Goal: Task Accomplishment & Management: Use online tool/utility

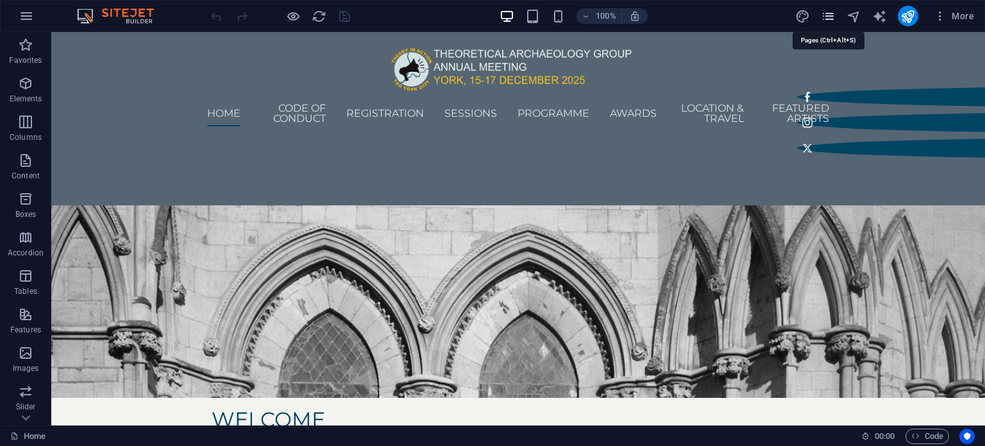
click at [826, 17] on icon "pages" at bounding box center [828, 16] width 15 height 15
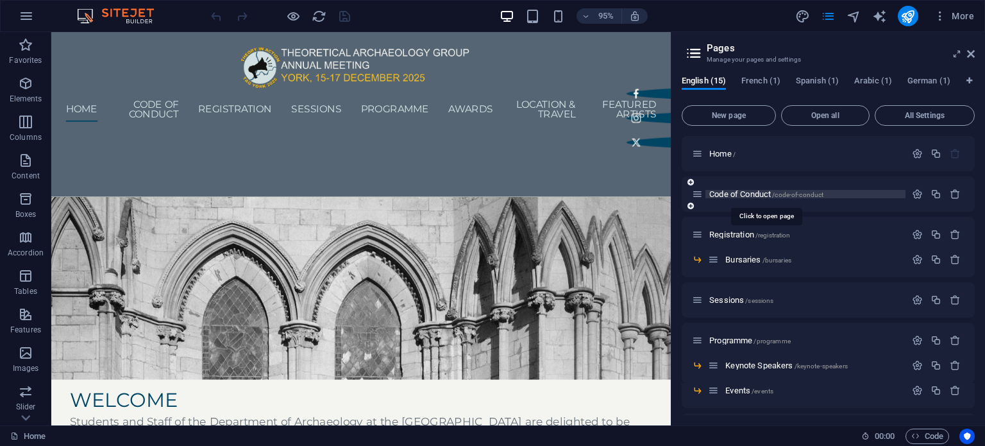
click at [751, 192] on span "Code of Conduct /code-of-conduct" at bounding box center [766, 194] width 114 height 10
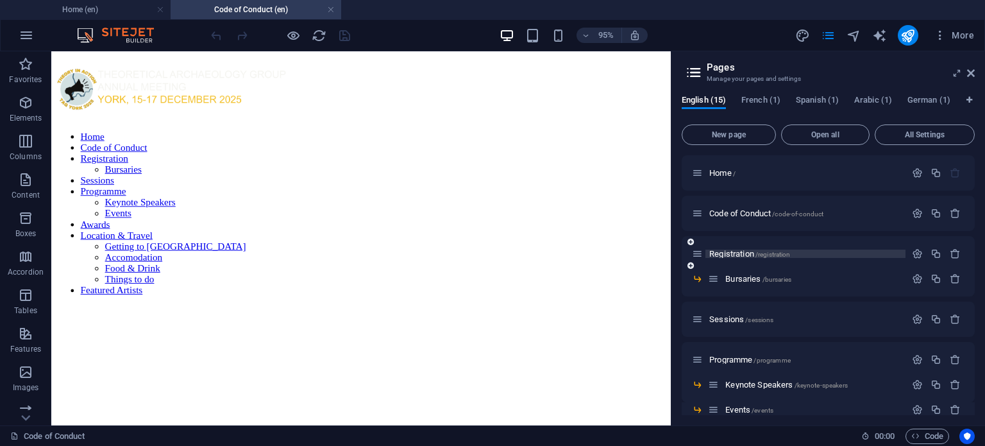
click at [731, 254] on span "Registration /registration" at bounding box center [749, 254] width 81 height 10
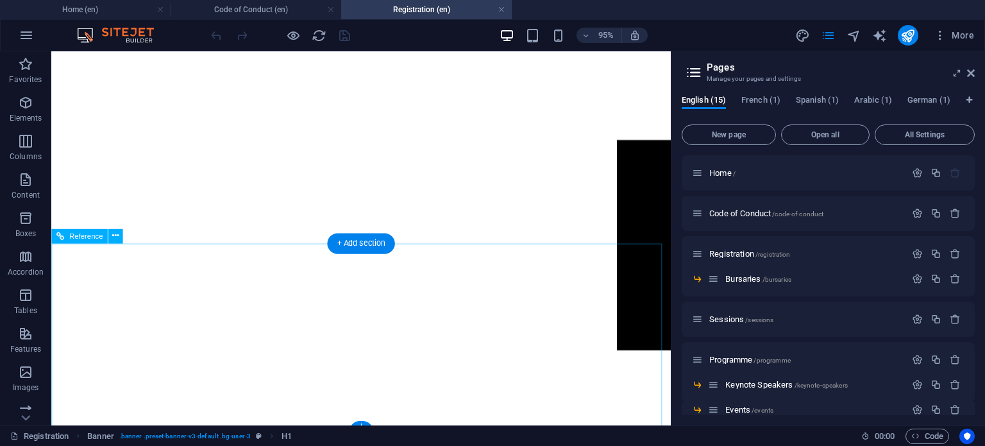
scroll to position [597, 0]
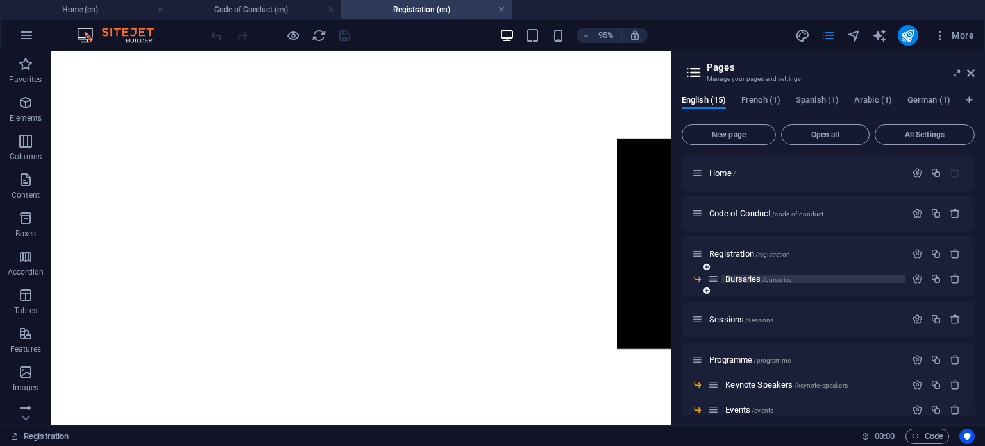
click at [744, 279] on span "Bursaries /bursaries" at bounding box center [758, 279] width 66 height 10
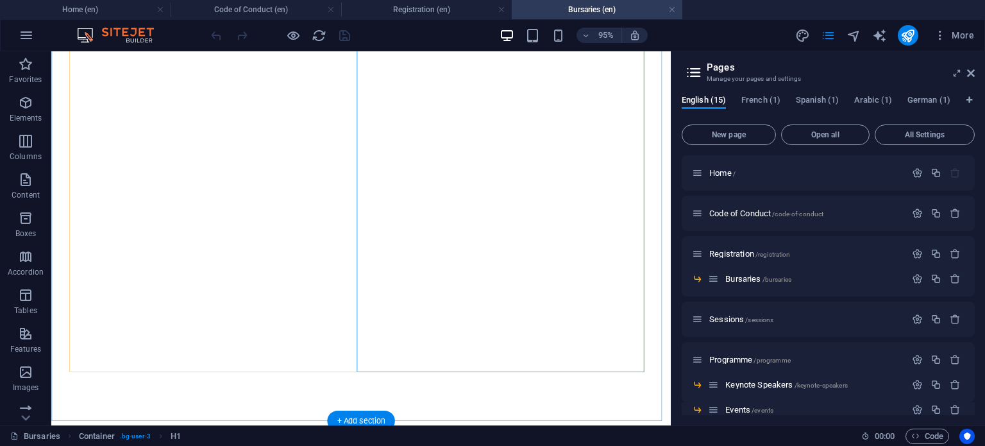
scroll to position [0, 0]
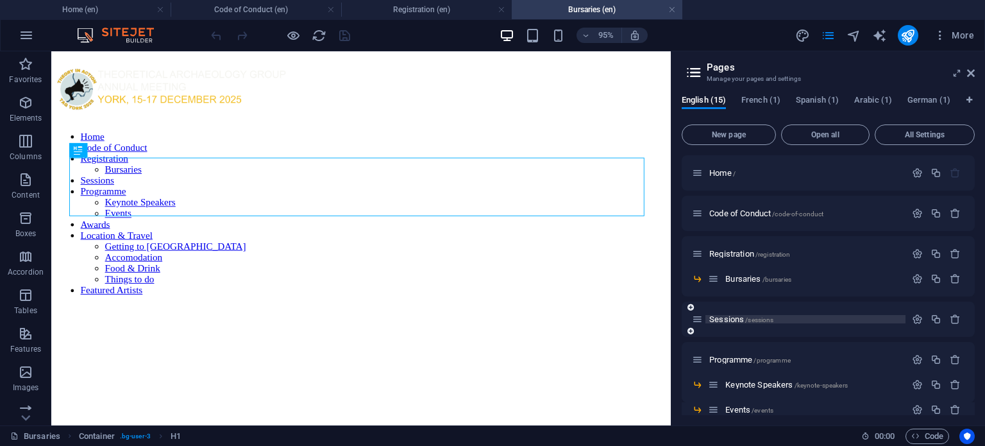
click at [724, 318] on span "Sessions /sessions" at bounding box center [741, 319] width 64 height 10
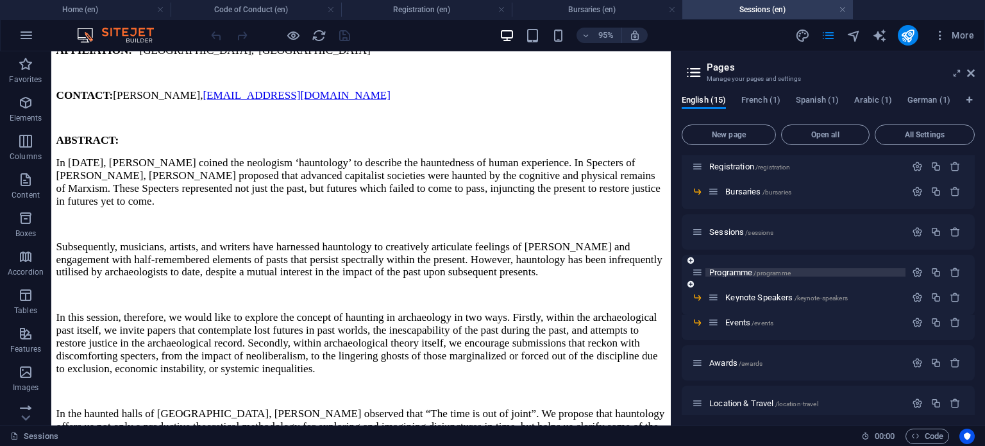
scroll to position [89, 0]
click at [740, 267] on span "Programme /programme" at bounding box center [749, 270] width 81 height 10
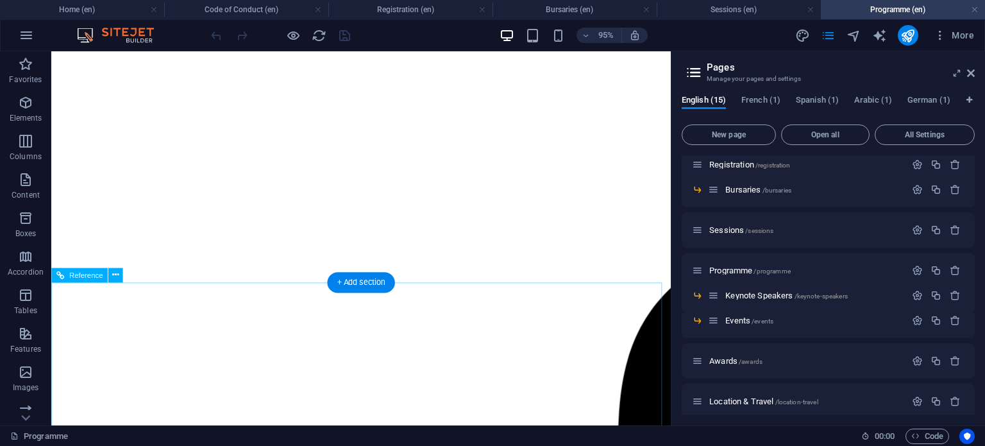
scroll to position [1273, 0]
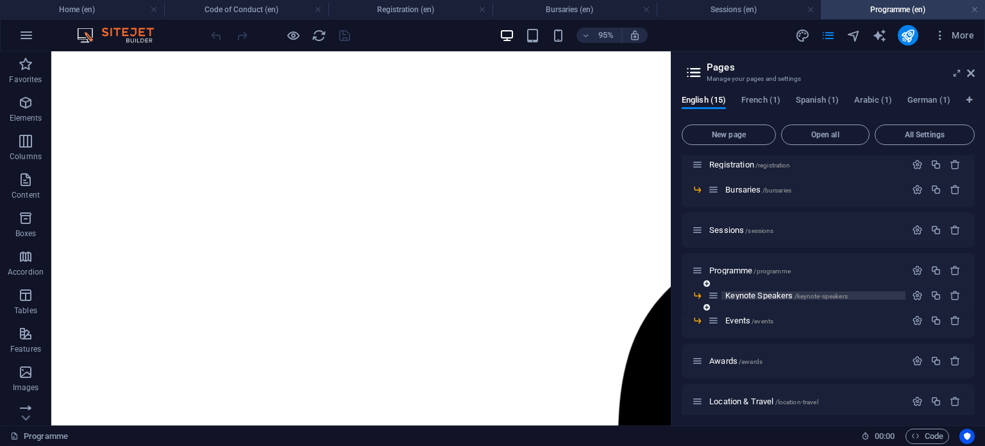
click at [744, 297] on span "Keynote Speakers /keynote-speakers" at bounding box center [786, 295] width 122 height 10
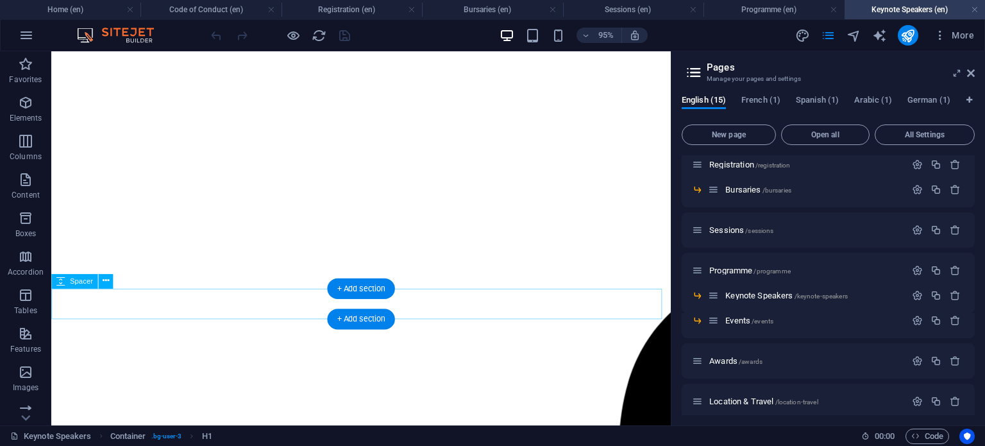
scroll to position [1246, 0]
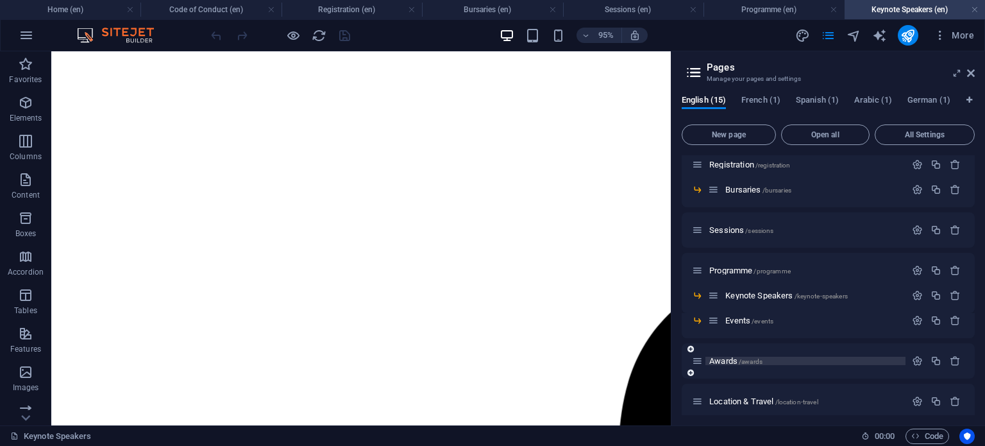
click at [728, 359] on span "Awards /awards" at bounding box center [735, 361] width 53 height 10
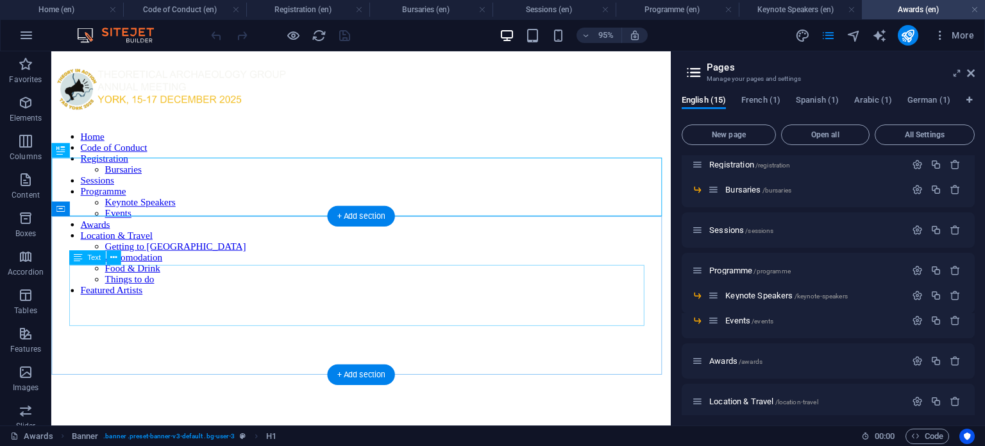
scroll to position [0, 0]
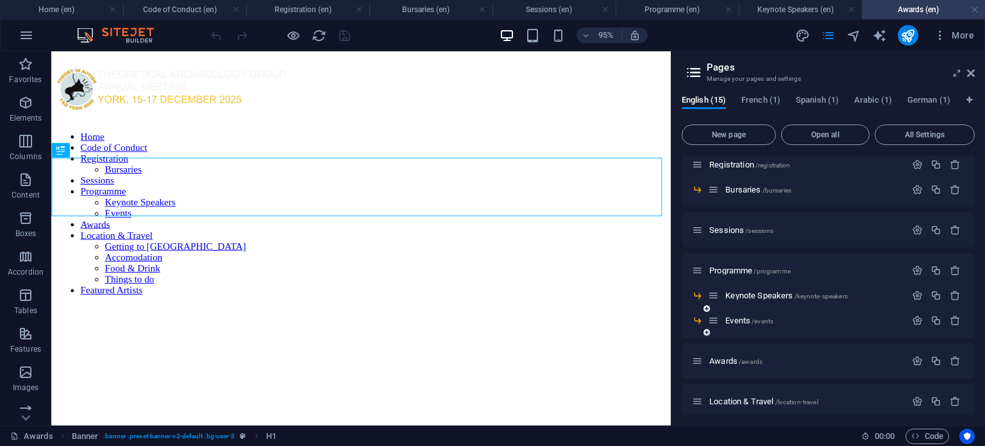
click at [726, 315] on div "Events /events" at bounding box center [806, 320] width 197 height 15
click at [740, 320] on span "Events /events" at bounding box center [749, 320] width 48 height 10
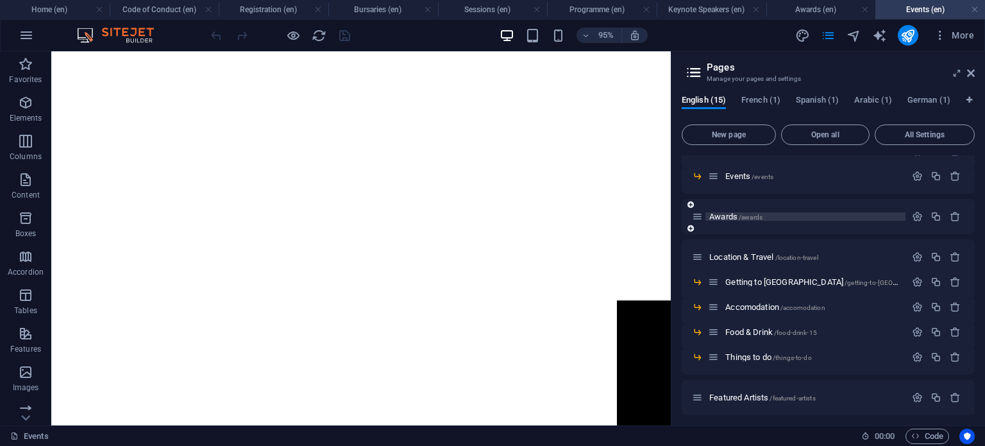
scroll to position [238, 0]
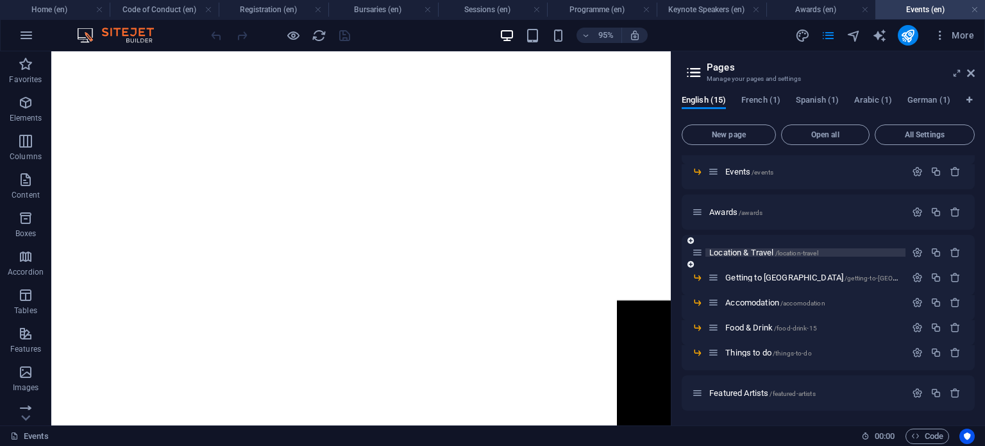
click at [744, 249] on span "Location & Travel /location-travel" at bounding box center [763, 252] width 109 height 10
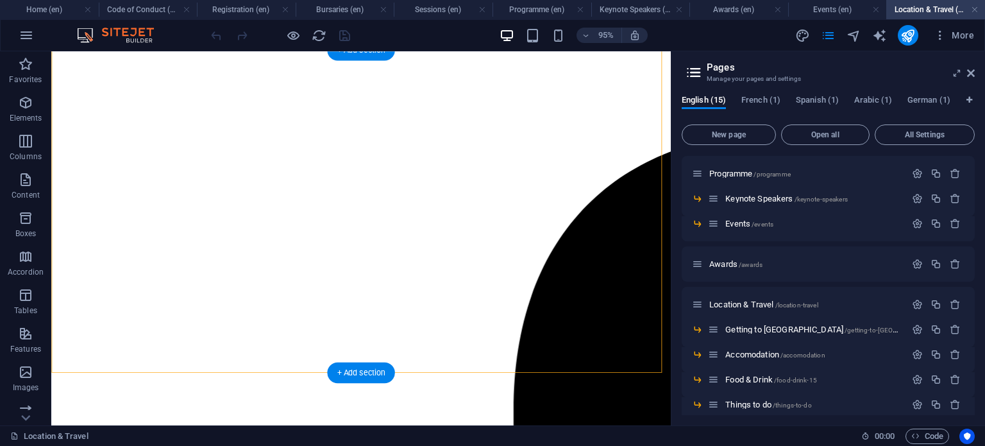
scroll to position [1036, 0]
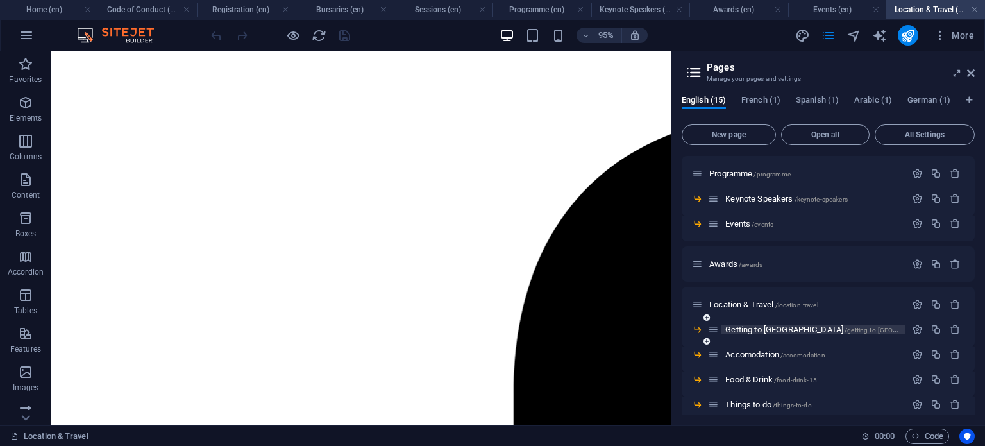
click at [750, 330] on span "Getting to [GEOGRAPHIC_DATA] /getting-to-[GEOGRAPHIC_DATA]" at bounding box center [834, 329] width 218 height 10
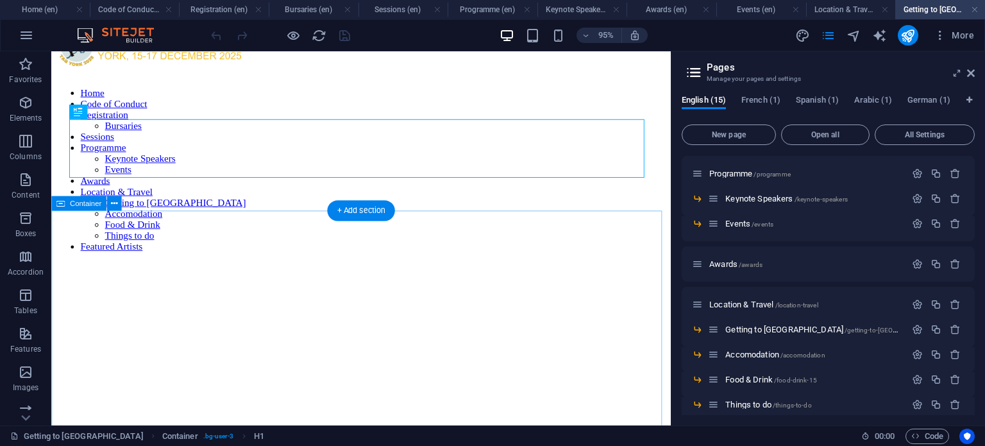
scroll to position [49, 0]
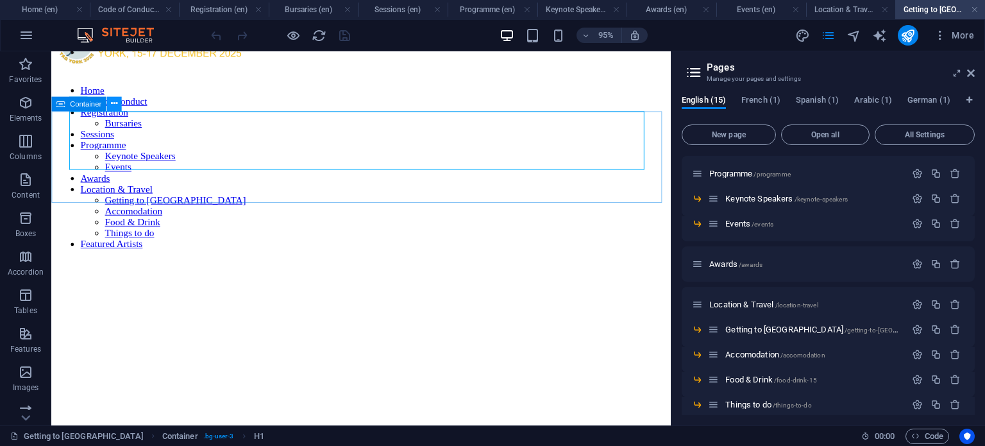
click at [115, 104] on icon at bounding box center [114, 103] width 6 height 13
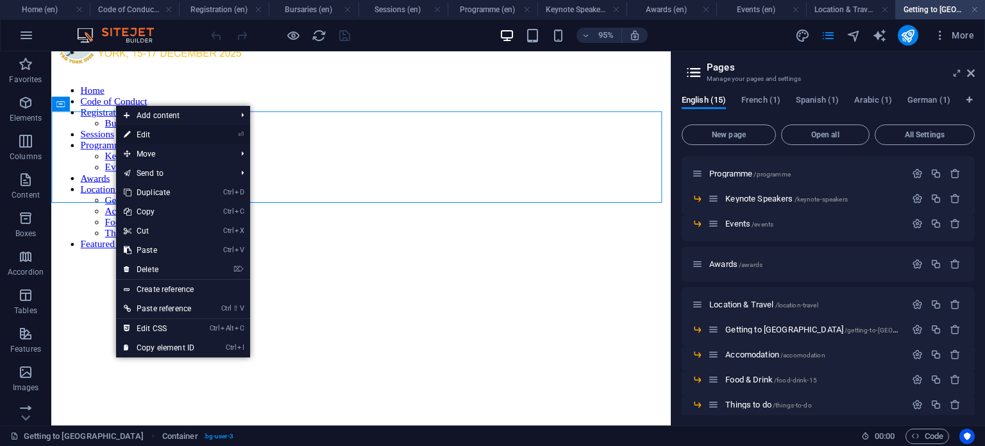
click at [128, 128] on icon at bounding box center [127, 134] width 6 height 19
select select "px"
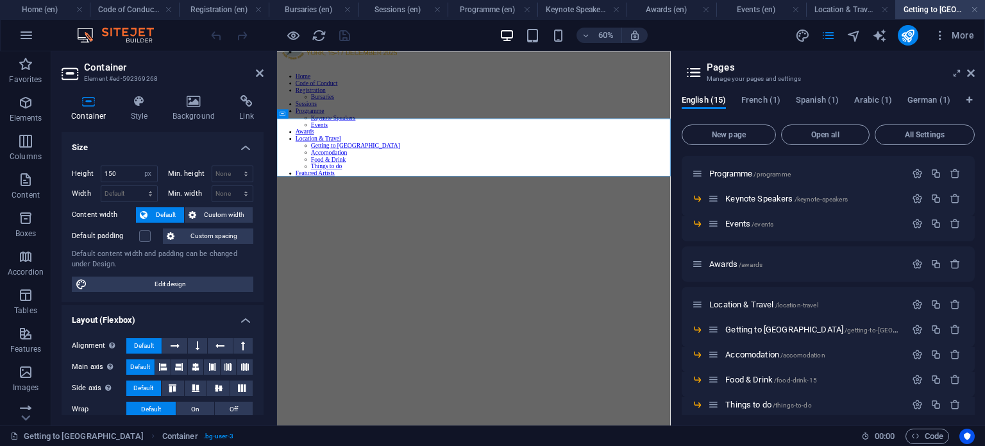
scroll to position [0, 0]
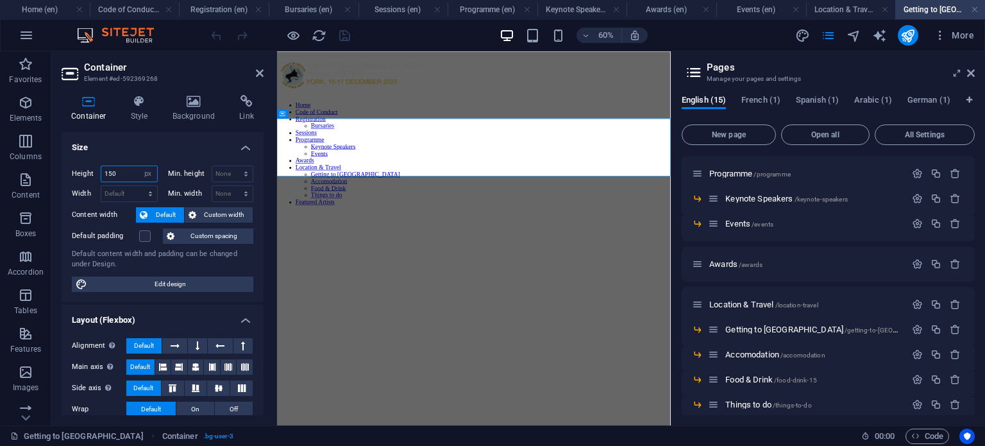
click at [112, 175] on input "150" at bounding box center [129, 173] width 56 height 15
type input "100"
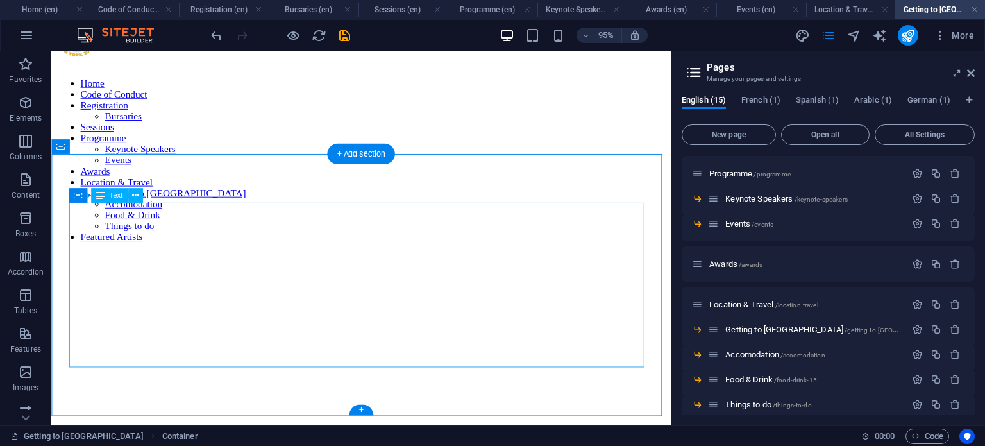
scroll to position [68, 0]
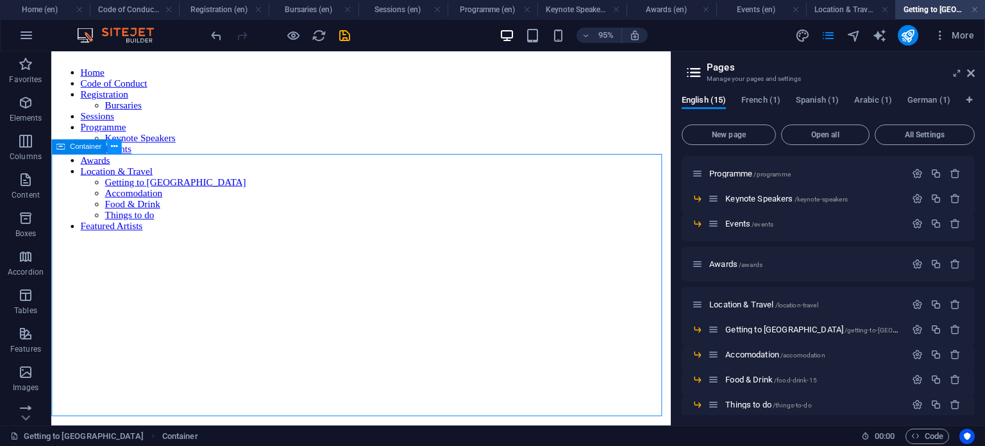
click at [111, 148] on icon at bounding box center [114, 146] width 6 height 13
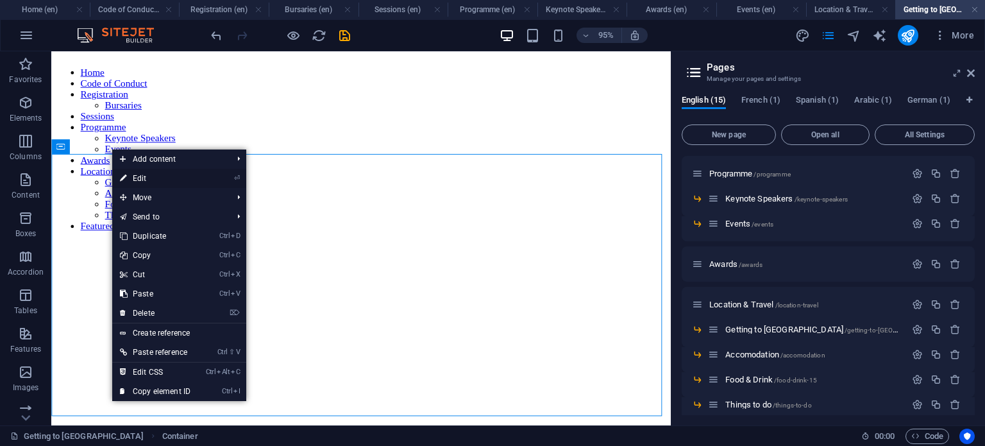
click at [153, 179] on link "⏎ Edit" at bounding box center [155, 178] width 86 height 19
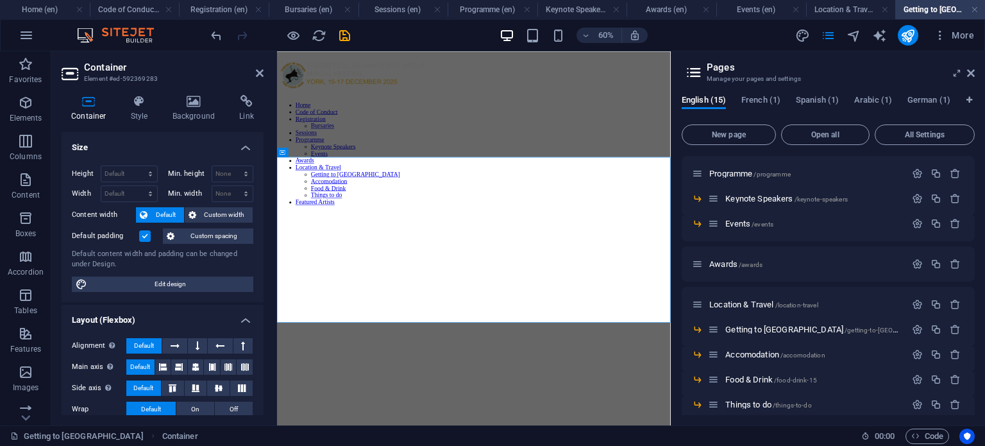
click at [144, 233] on label at bounding box center [145, 236] width 12 height 12
click at [0, 0] on input "Default padding" at bounding box center [0, 0] width 0 height 0
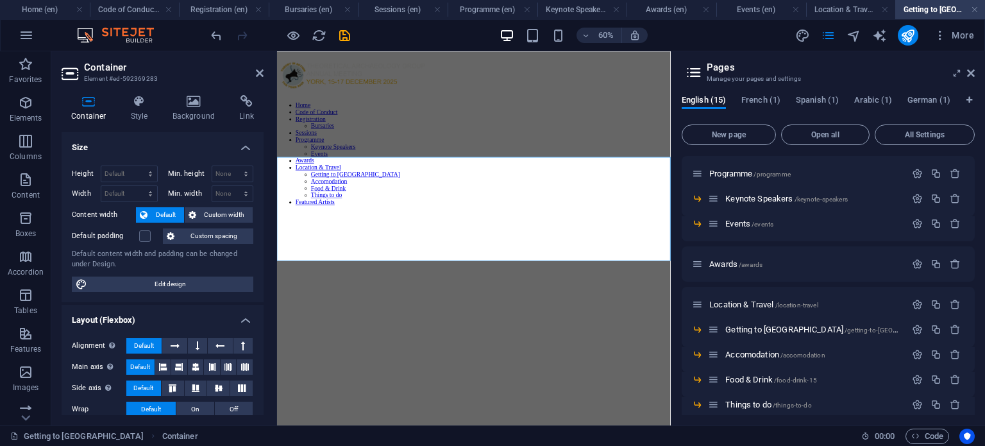
click at [254, 74] on header "Container Element #ed-592369283" at bounding box center [163, 67] width 202 height 33
click at [258, 66] on h2 "Container" at bounding box center [173, 68] width 179 height 12
click at [259, 74] on icon at bounding box center [260, 73] width 8 height 10
click at [496, 75] on figure at bounding box center [605, 93] width 646 height 56
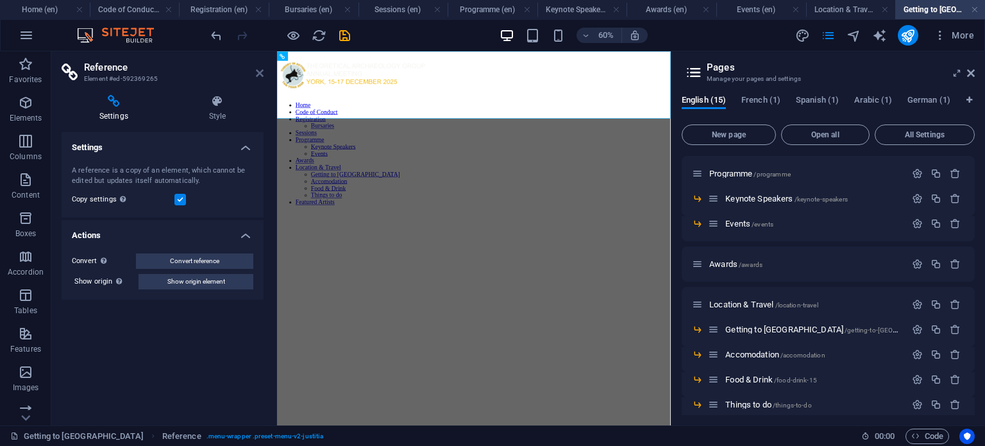
click at [256, 71] on icon at bounding box center [260, 73] width 8 height 10
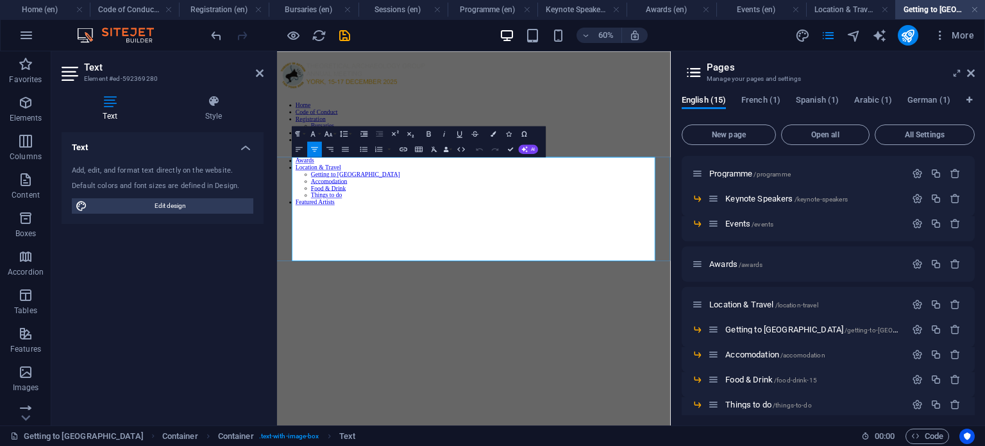
drag, startPoint x: 588, startPoint y: 265, endPoint x: 912, endPoint y: 486, distance: 391.5
click at [301, 151] on icon "button" at bounding box center [298, 148] width 9 height 9
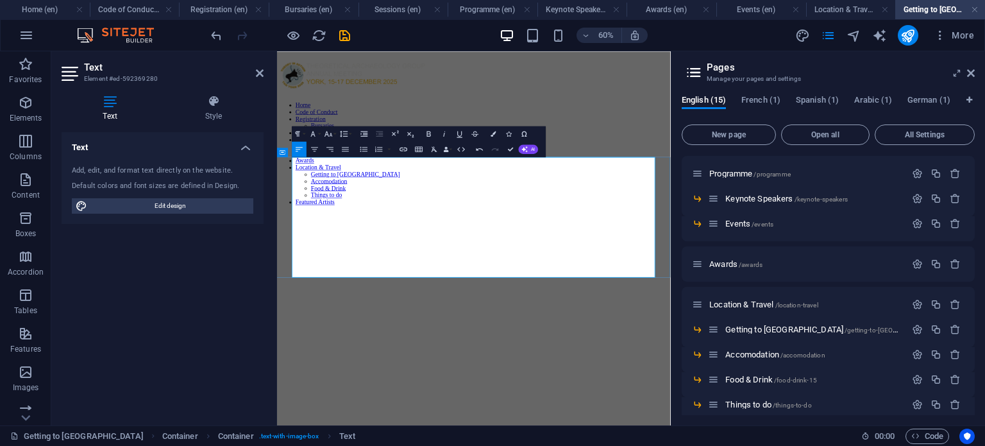
drag, startPoint x: 622, startPoint y: 360, endPoint x: 529, endPoint y: 366, distance: 93.8
copy span "National Express"
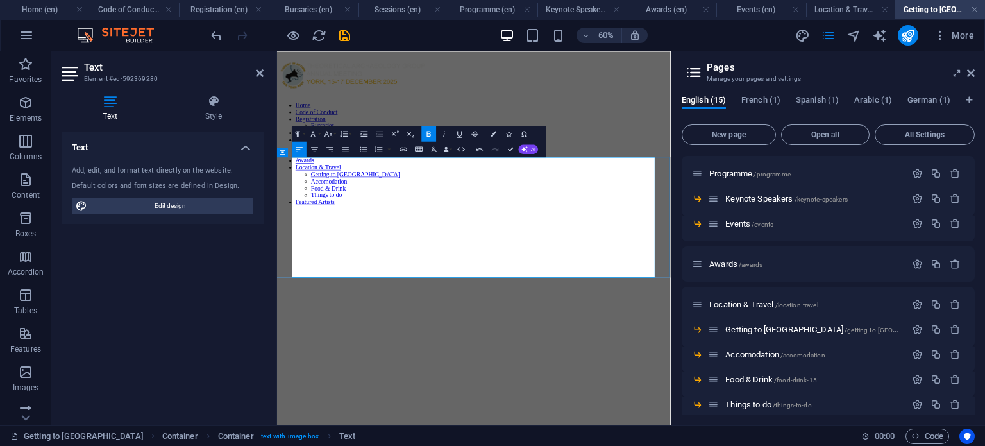
drag, startPoint x: 806, startPoint y: 274, endPoint x: 760, endPoint y: 271, distance: 45.6
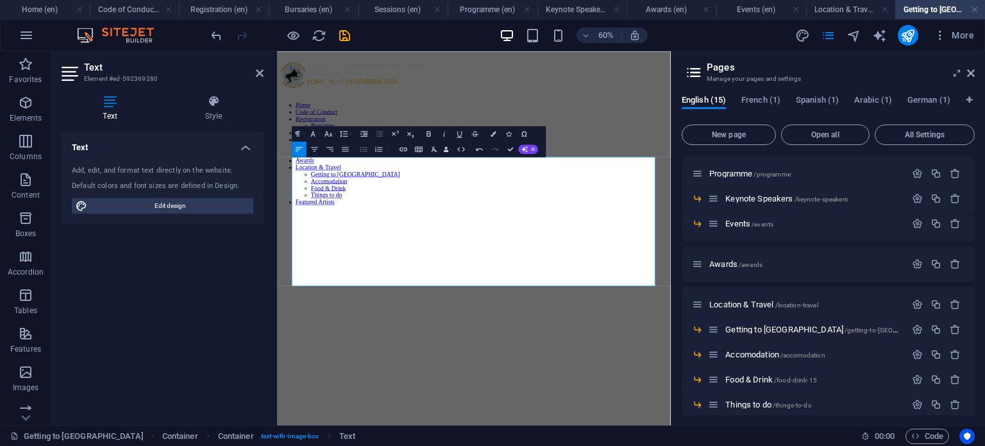
click at [362, 149] on icon "button" at bounding box center [363, 149] width 7 height 5
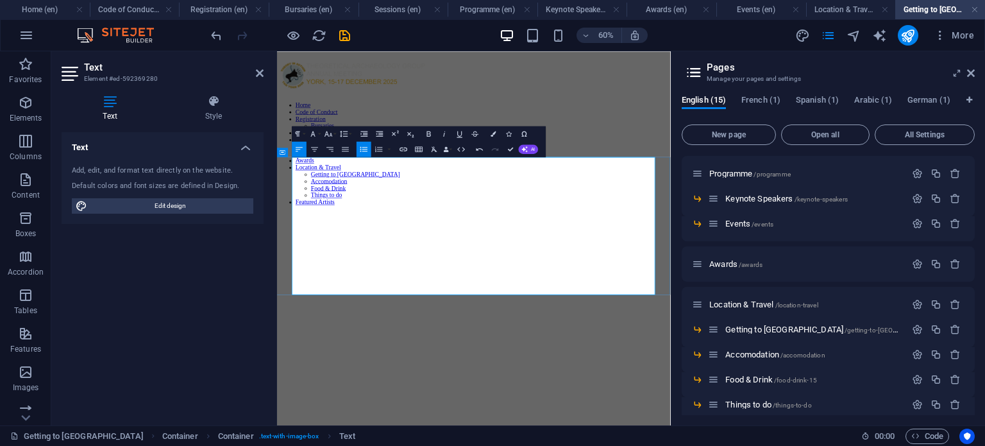
drag, startPoint x: 494, startPoint y: 321, endPoint x: 465, endPoint y: 324, distance: 29.0
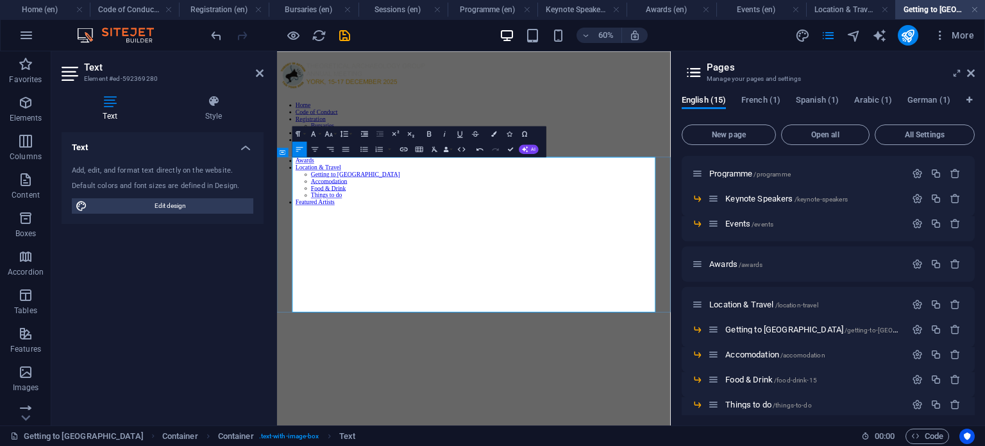
drag, startPoint x: 527, startPoint y: 404, endPoint x: 624, endPoint y: 412, distance: 97.1
click at [403, 150] on icon "button" at bounding box center [403, 148] width 9 height 9
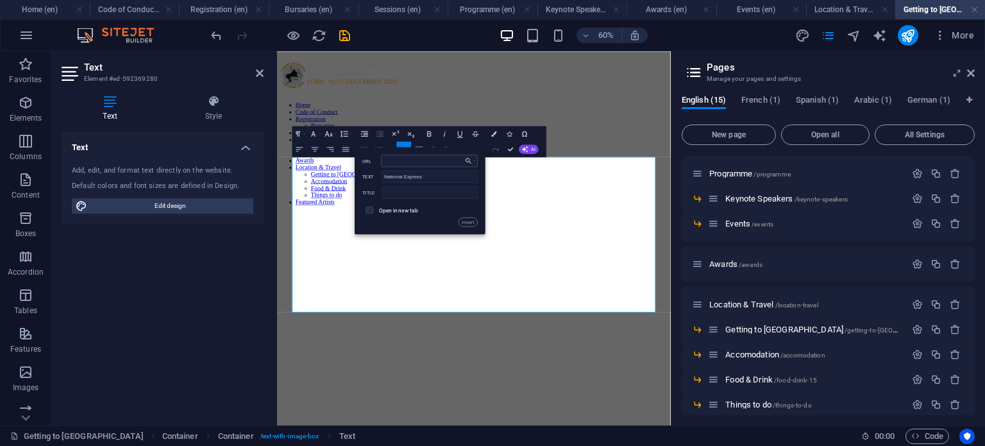
click at [401, 160] on input "URL" at bounding box center [429, 160] width 97 height 12
type input "[URL][DOMAIN_NAME]"
click at [369, 210] on input "checkbox" at bounding box center [368, 208] width 7 height 7
checkbox input "true"
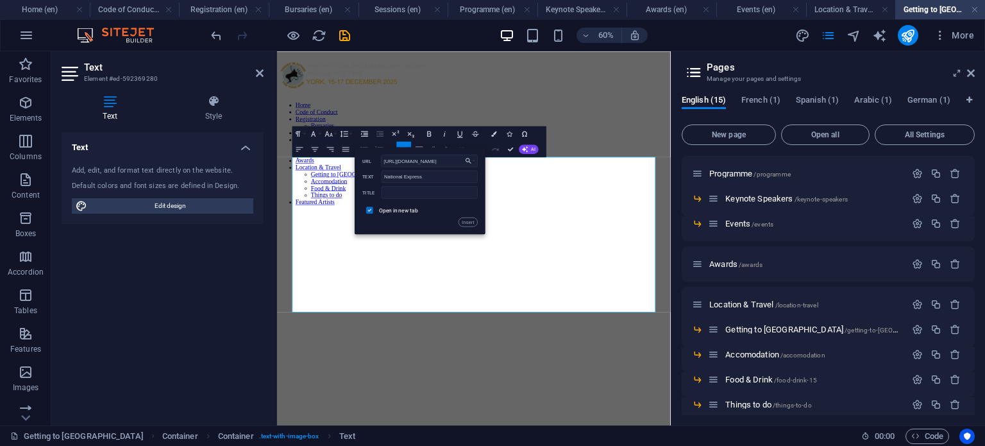
scroll to position [0, 0]
click at [471, 221] on button "Insert" at bounding box center [467, 221] width 19 height 9
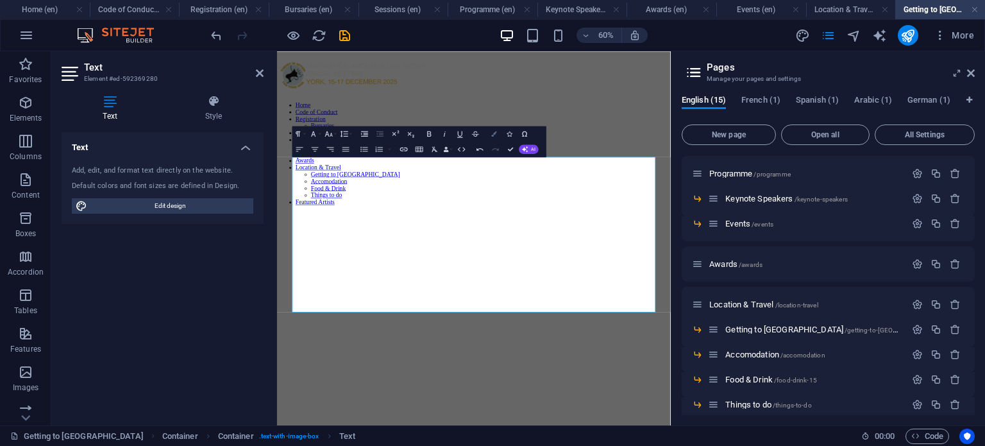
click at [495, 133] on icon "button" at bounding box center [493, 133] width 5 height 5
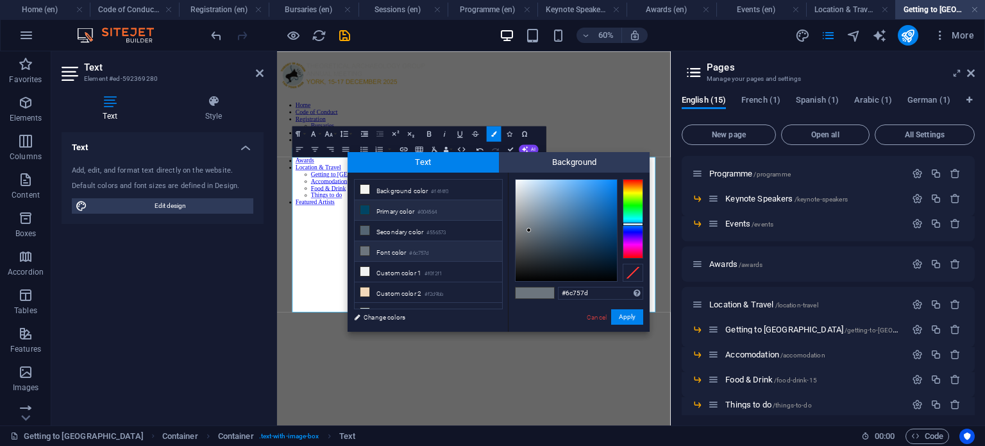
click at [433, 212] on small "#004564" at bounding box center [426, 212] width 19 height 9
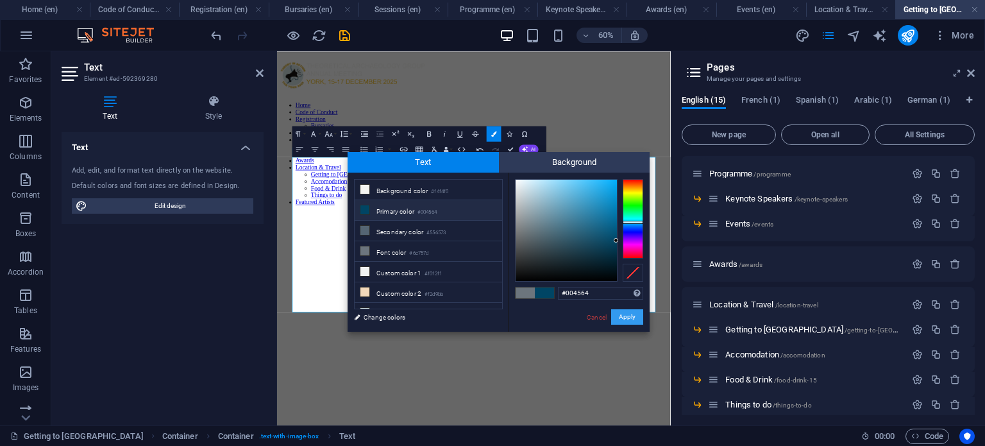
click at [634, 317] on button "Apply" at bounding box center [627, 316] width 32 height 15
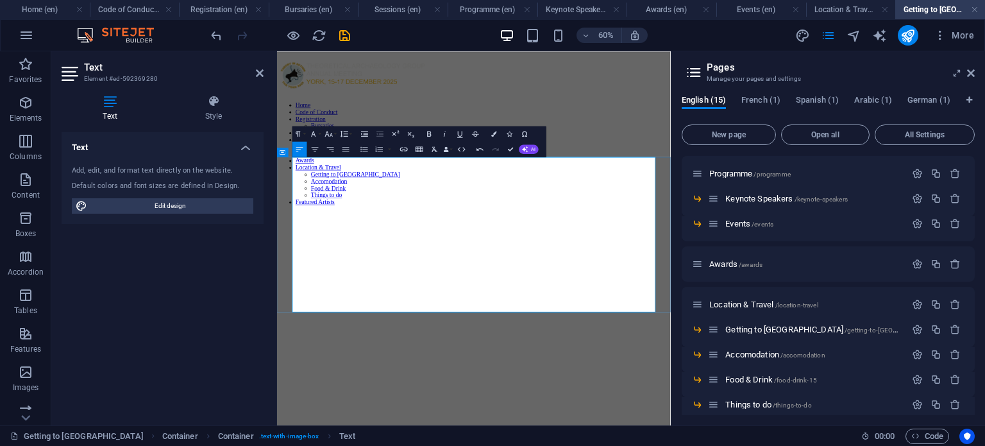
drag, startPoint x: 615, startPoint y: 399, endPoint x: 526, endPoint y: 407, distance: 88.8
click at [500, 131] on button "Colors" at bounding box center [494, 133] width 15 height 15
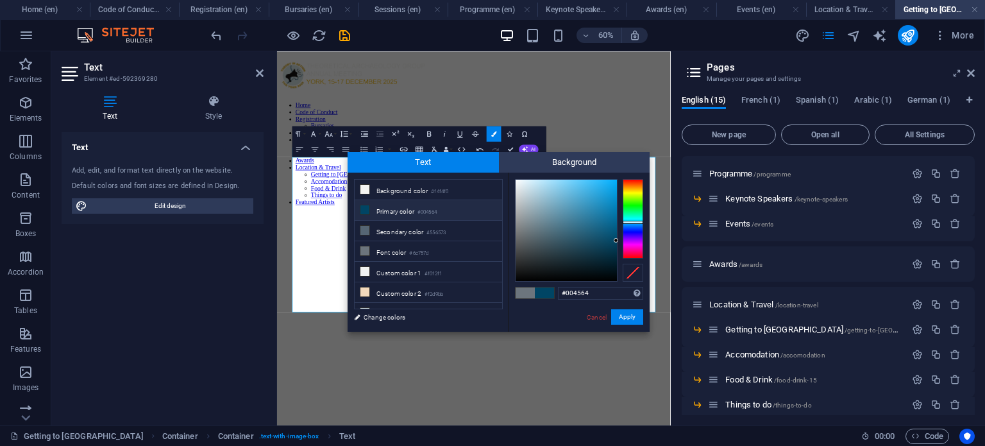
click at [463, 206] on li "Primary color #004564" at bounding box center [428, 210] width 147 height 21
click at [624, 321] on button "Apply" at bounding box center [627, 316] width 32 height 15
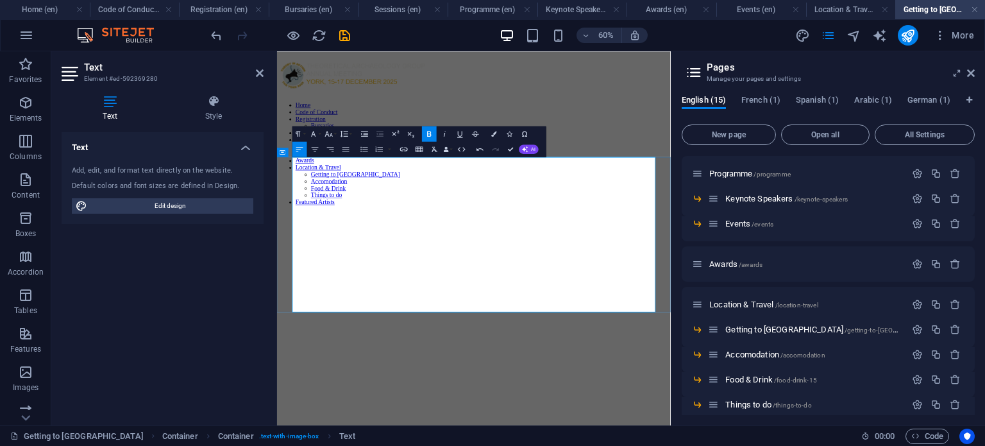
drag, startPoint x: 850, startPoint y: 239, endPoint x: 751, endPoint y: 240, distance: 99.4
click at [492, 131] on icon "button" at bounding box center [493, 133] width 5 height 5
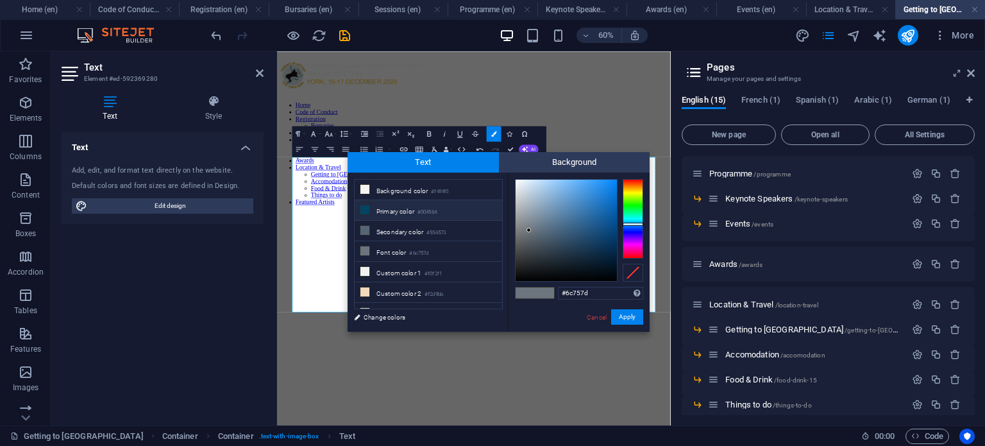
click at [425, 208] on small "#004564" at bounding box center [426, 212] width 19 height 9
click at [631, 316] on button "Apply" at bounding box center [627, 316] width 32 height 15
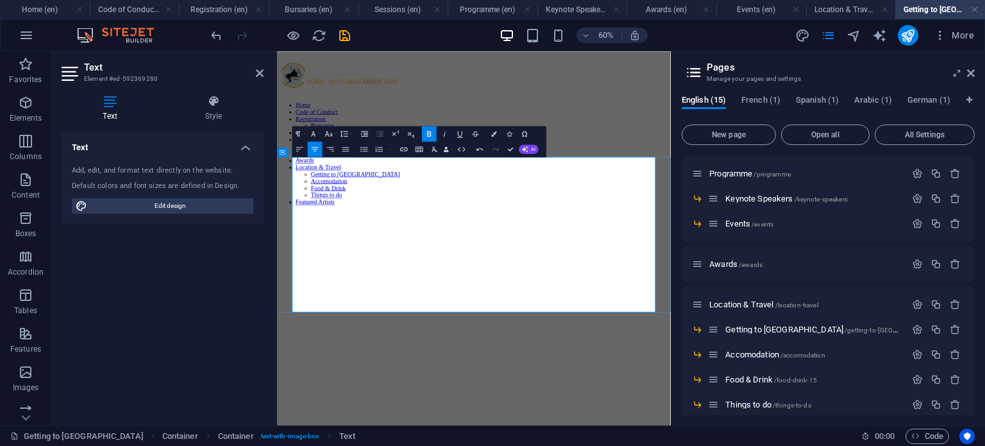
drag, startPoint x: 844, startPoint y: 234, endPoint x: 758, endPoint y: 240, distance: 86.7
drag, startPoint x: 524, startPoint y: 363, endPoint x: 489, endPoint y: 361, distance: 35.3
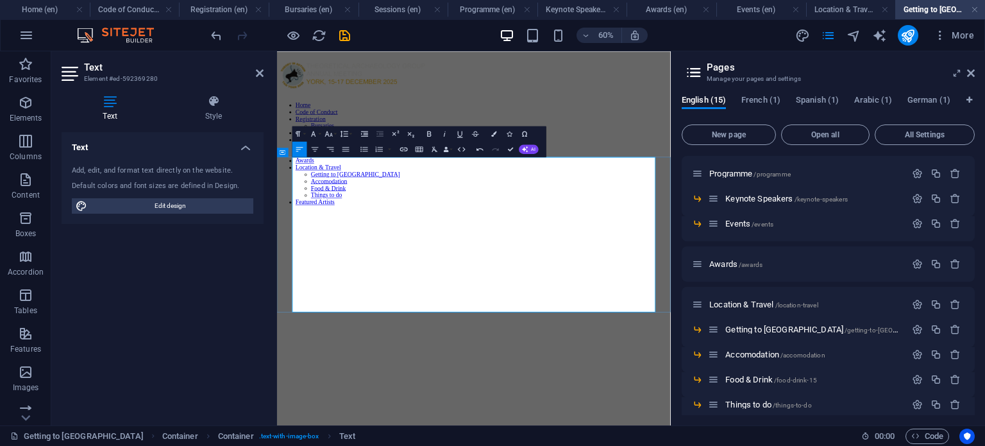
drag, startPoint x: 450, startPoint y: 361, endPoint x: 524, endPoint y: 362, distance: 74.4
click at [490, 138] on button "Colors" at bounding box center [494, 133] width 15 height 15
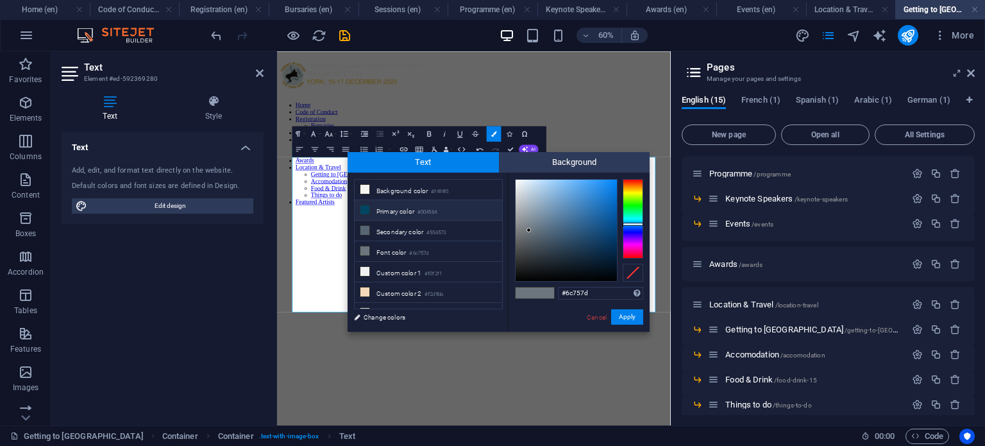
click at [438, 203] on li "Primary color #004564" at bounding box center [428, 210] width 147 height 21
type input "#004564"
click at [444, 206] on li "Primary color #004564" at bounding box center [428, 210] width 147 height 21
click at [622, 316] on button "Apply" at bounding box center [627, 316] width 32 height 15
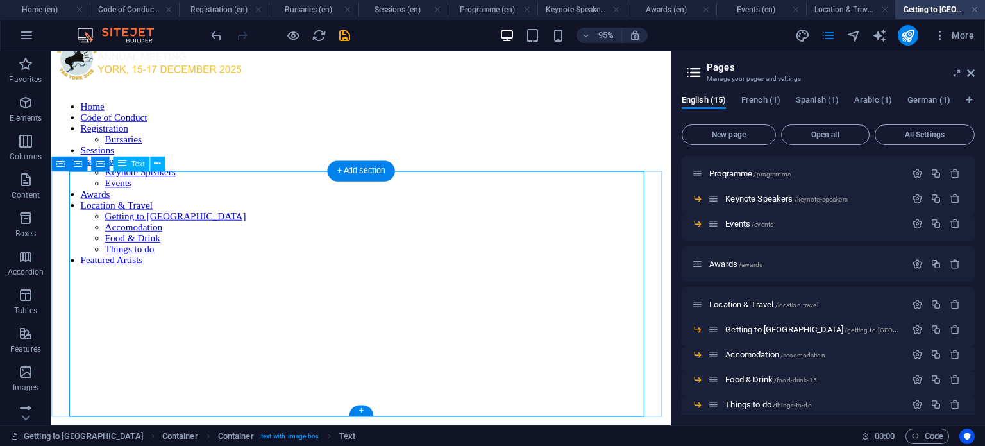
scroll to position [50, 0]
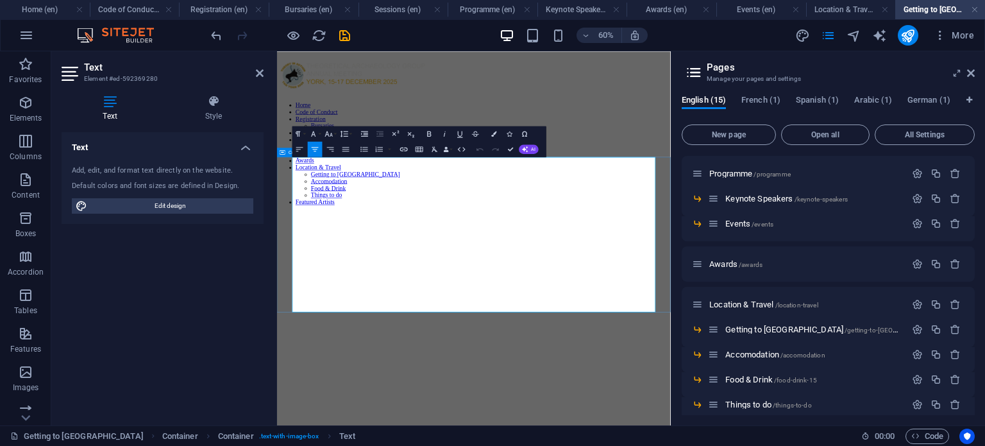
drag, startPoint x: 330, startPoint y: 263, endPoint x: 281, endPoint y: 263, distance: 49.4
click at [429, 134] on icon "button" at bounding box center [428, 133] width 9 height 9
click at [447, 133] on icon "button" at bounding box center [444, 133] width 9 height 9
drag, startPoint x: 330, startPoint y: 392, endPoint x: 303, endPoint y: 392, distance: 26.3
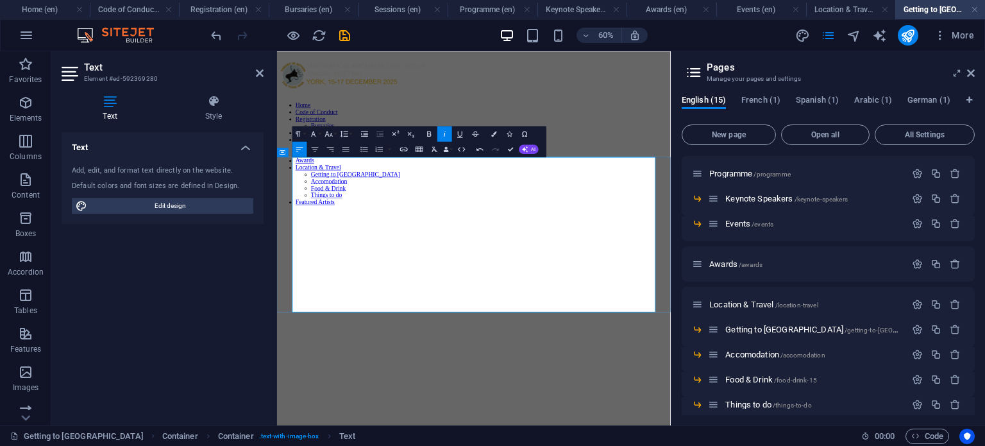
click at [428, 134] on icon "button" at bounding box center [429, 133] width 4 height 5
click at [441, 134] on icon "button" at bounding box center [444, 133] width 9 height 9
drag, startPoint x: 335, startPoint y: 388, endPoint x: 292, endPoint y: 391, distance: 43.0
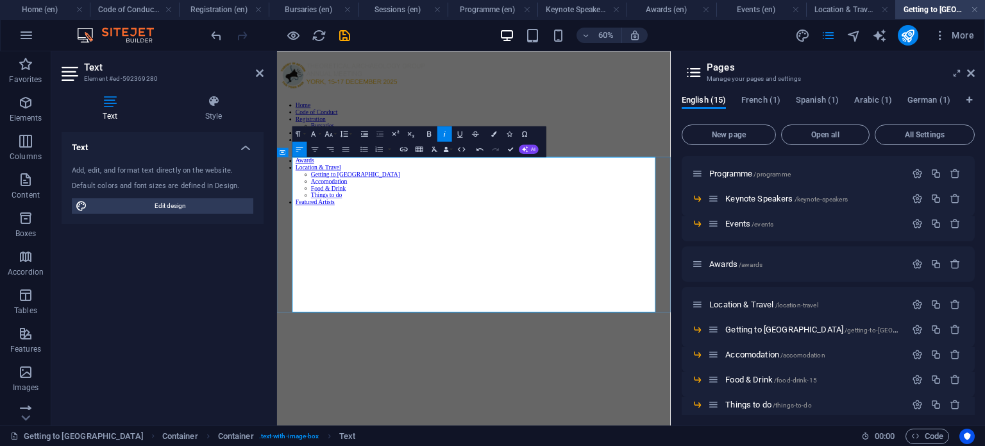
click at [442, 133] on icon "button" at bounding box center [444, 133] width 9 height 9
click at [428, 133] on icon "button" at bounding box center [428, 133] width 9 height 9
click at [428, 135] on icon "button" at bounding box center [428, 133] width 9 height 9
drag, startPoint x: 353, startPoint y: 438, endPoint x: 289, endPoint y: 438, distance: 63.5
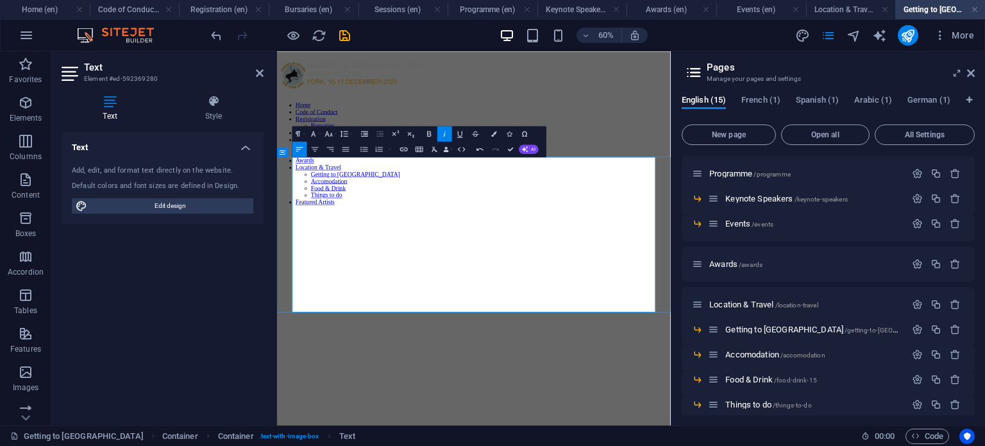
click at [428, 131] on icon "button" at bounding box center [429, 133] width 4 height 5
click at [444, 132] on icon "button" at bounding box center [444, 133] width 9 height 9
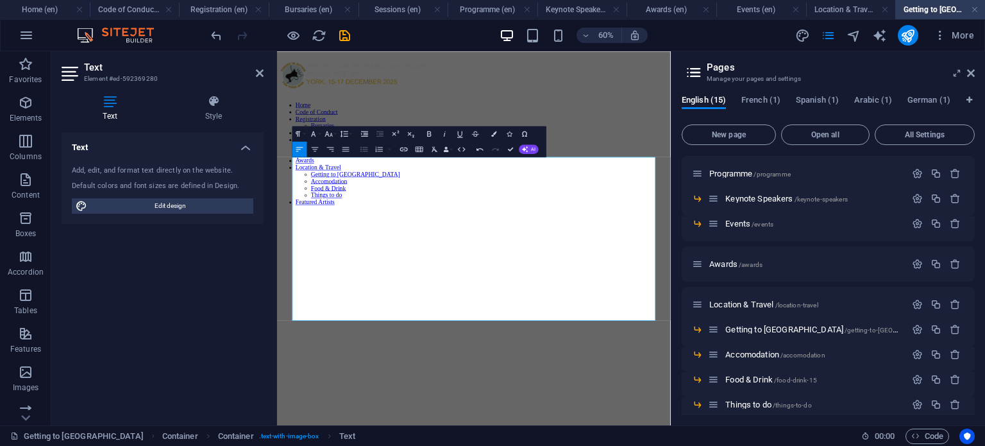
click at [360, 151] on icon "button" at bounding box center [364, 148] width 9 height 9
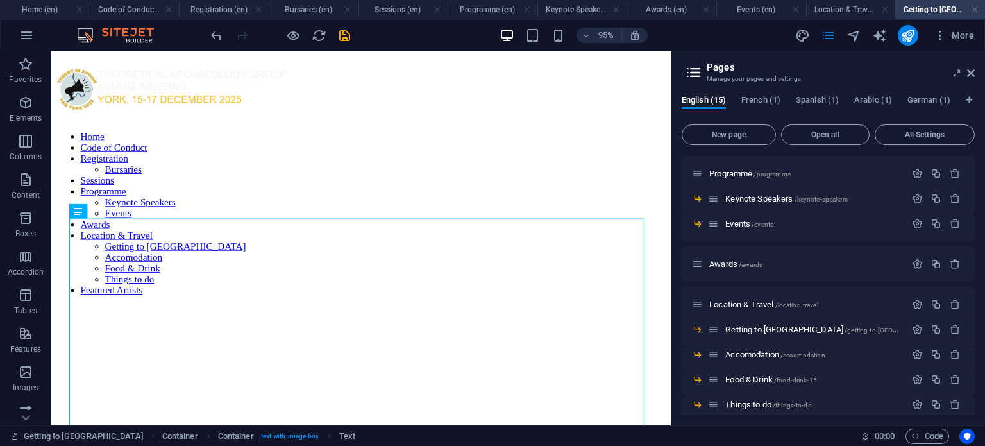
click at [335, 38] on div at bounding box center [280, 35] width 144 height 21
click at [346, 36] on icon "save" at bounding box center [344, 35] width 15 height 15
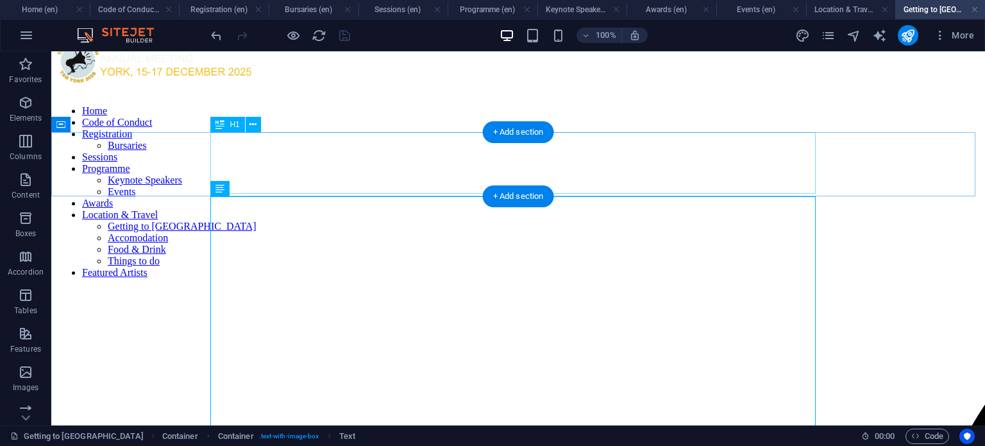
scroll to position [31, 0]
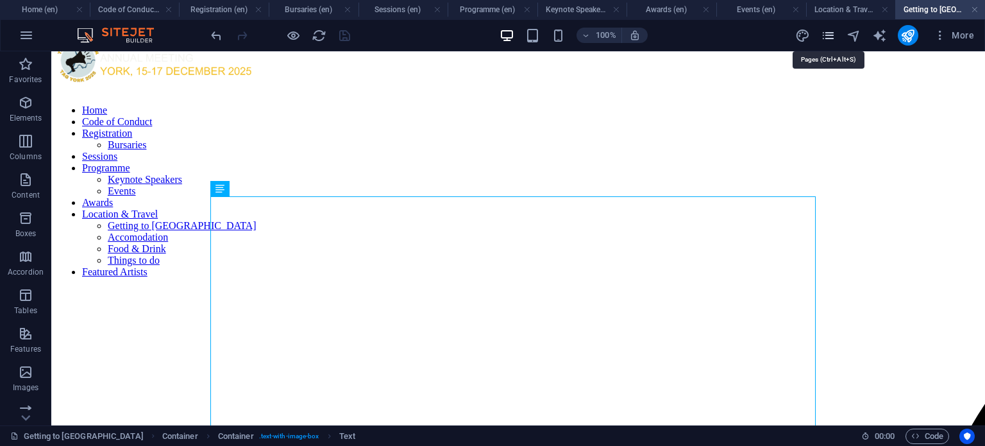
click at [833, 38] on icon "pages" at bounding box center [828, 35] width 15 height 15
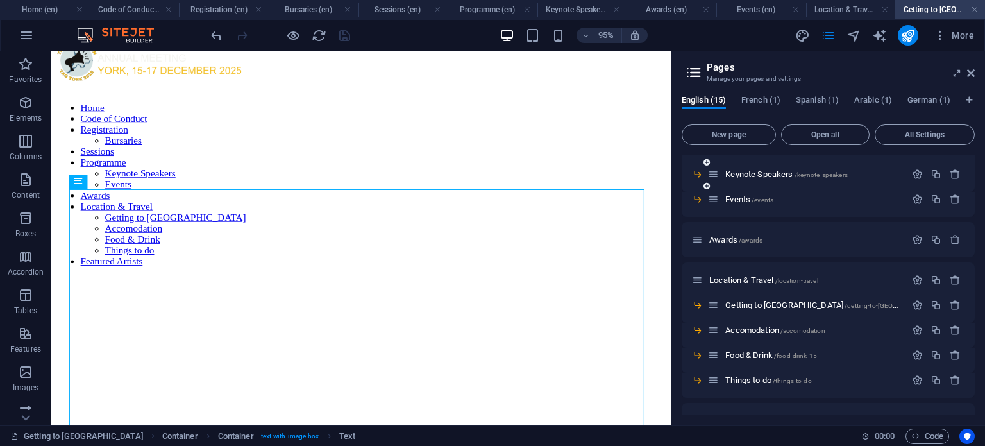
scroll to position [217, 0]
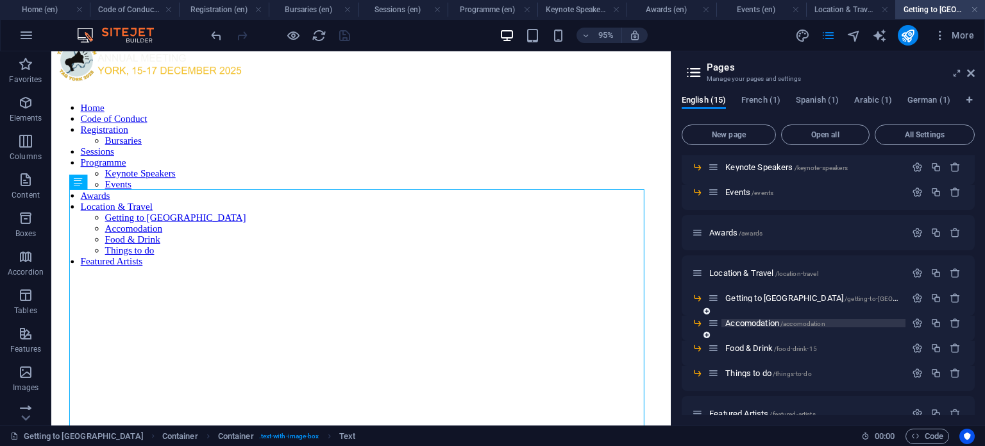
click at [761, 322] on span "Accomodation /accomodation" at bounding box center [774, 323] width 99 height 10
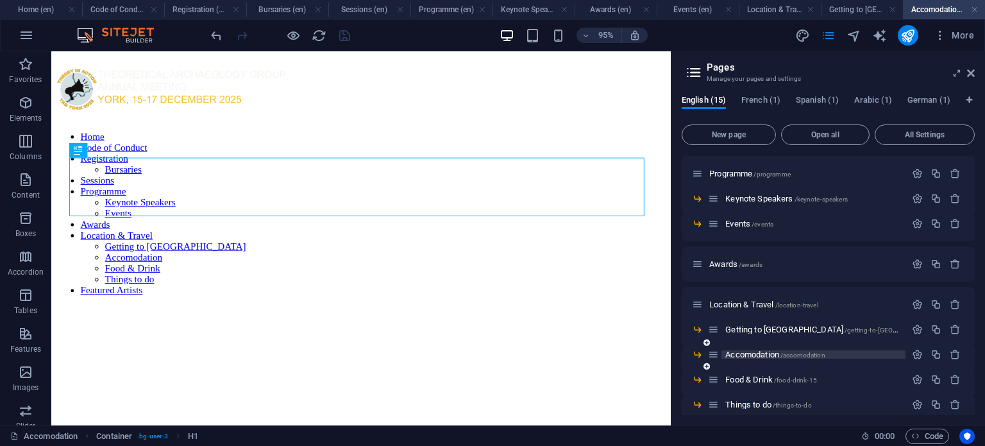
scroll to position [0, 0]
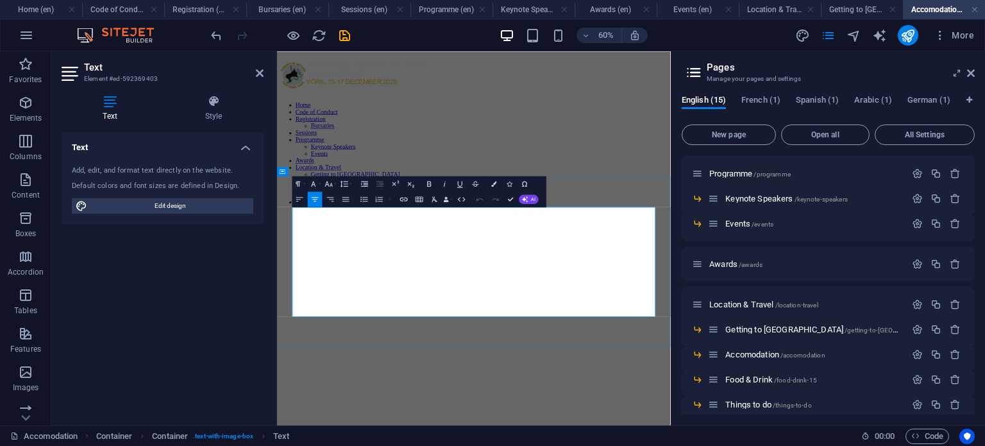
drag, startPoint x: 561, startPoint y: 322, endPoint x: 607, endPoint y: 481, distance: 165.5
click at [300, 200] on icon "button" at bounding box center [299, 198] width 9 height 9
drag, startPoint x: 583, startPoint y: 410, endPoint x: 301, endPoint y: 327, distance: 294.6
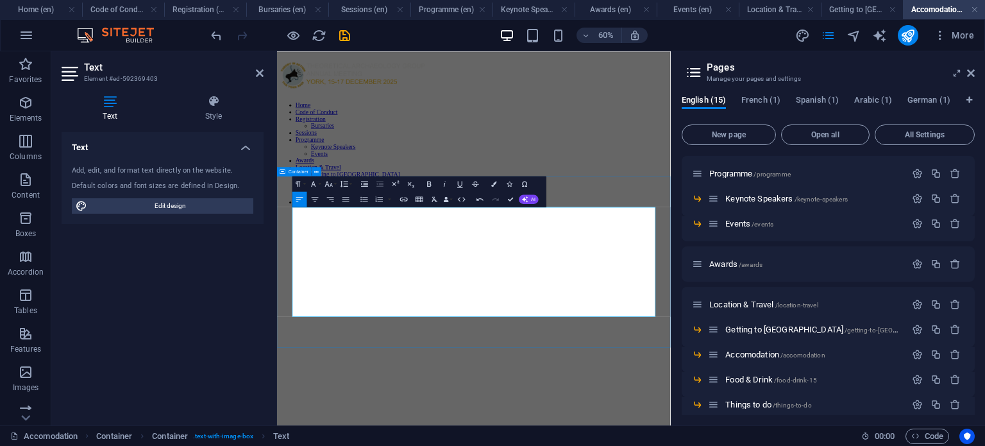
click at [368, 201] on icon "button" at bounding box center [364, 198] width 9 height 9
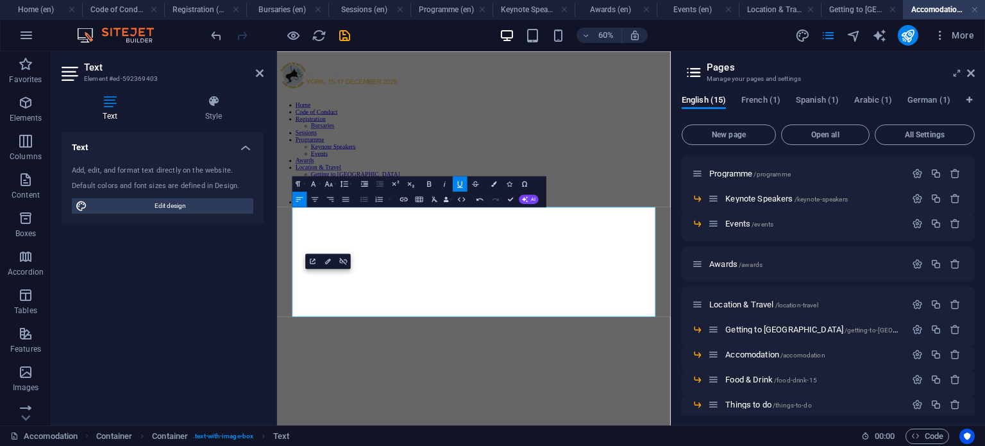
click at [362, 201] on icon "button" at bounding box center [364, 198] width 9 height 9
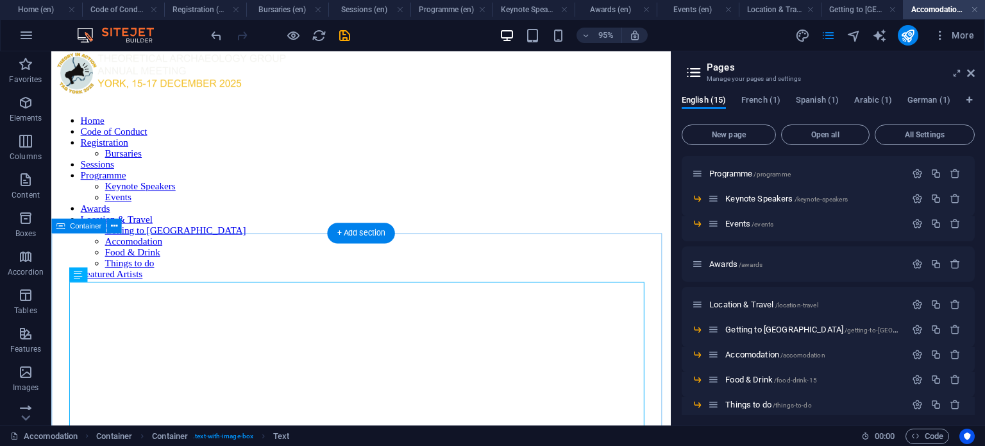
scroll to position [17, 0]
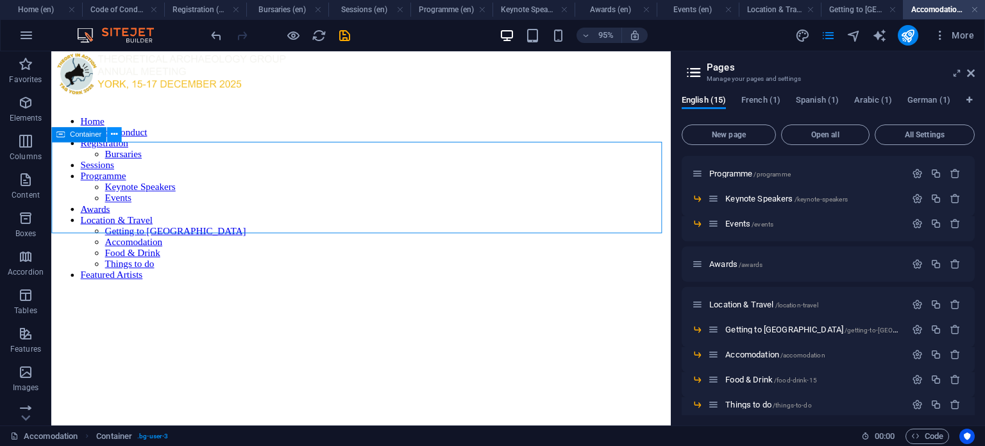
click at [117, 130] on button at bounding box center [113, 134] width 15 height 15
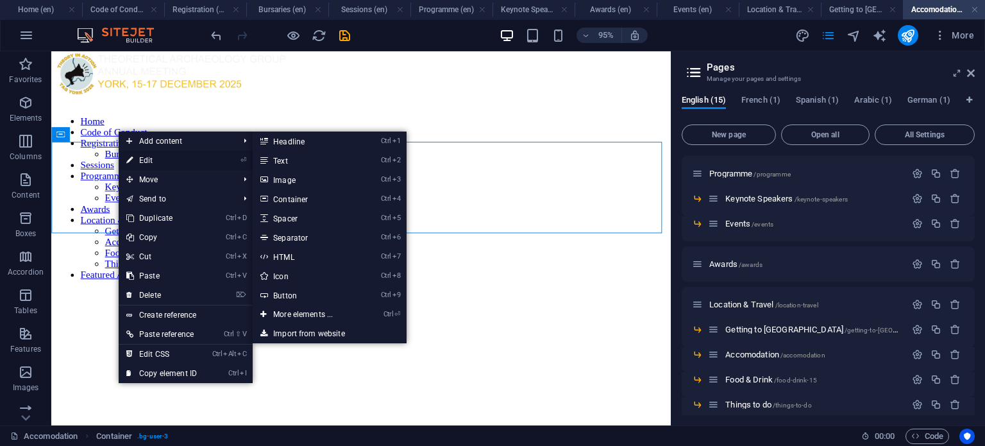
click at [143, 160] on link "⏎ Edit" at bounding box center [162, 160] width 86 height 19
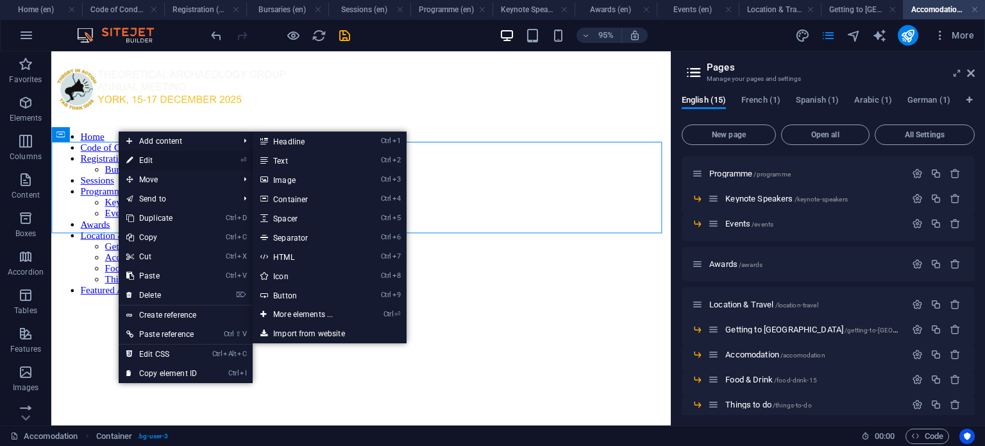
select select "px"
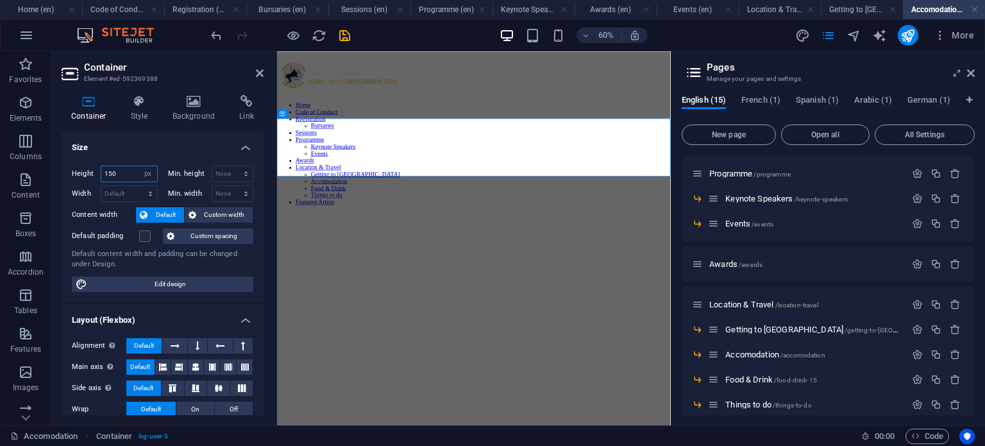
click at [110, 174] on input "150" at bounding box center [129, 173] width 56 height 15
type input "100"
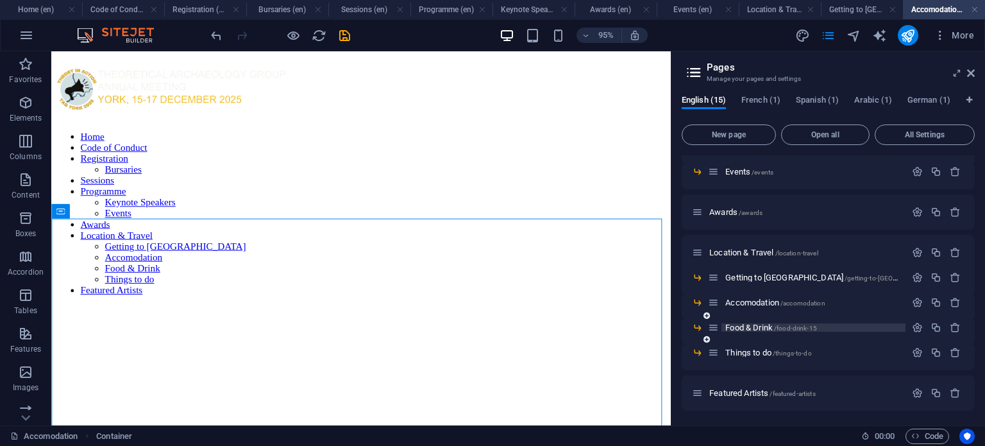
click at [749, 325] on span "Food & Drink /food-drink-15" at bounding box center [771, 327] width 92 height 10
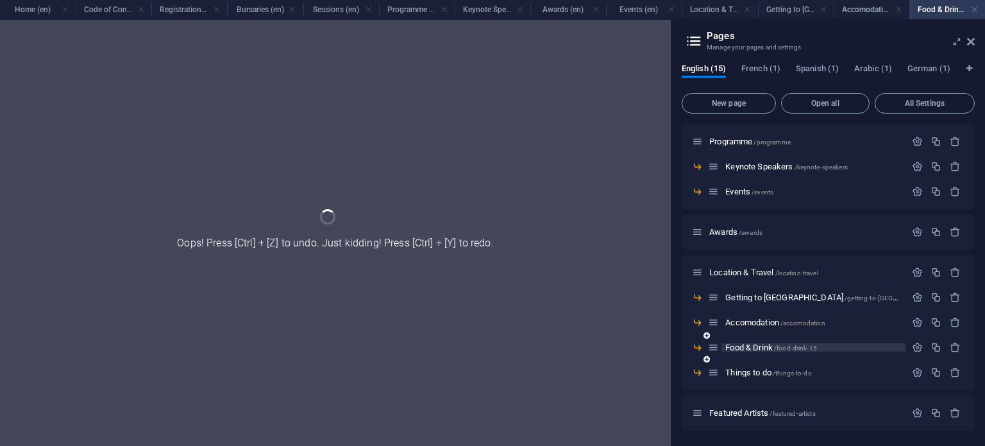
scroll to position [186, 0]
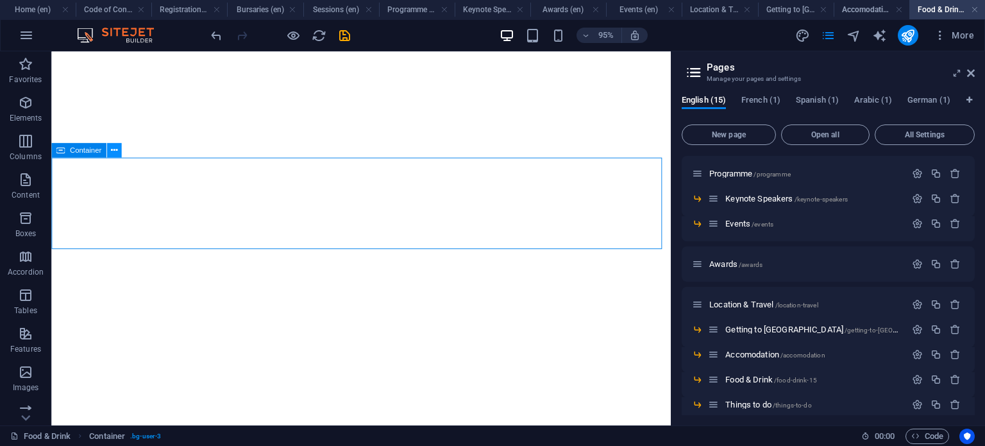
click at [113, 152] on icon at bounding box center [114, 150] width 6 height 13
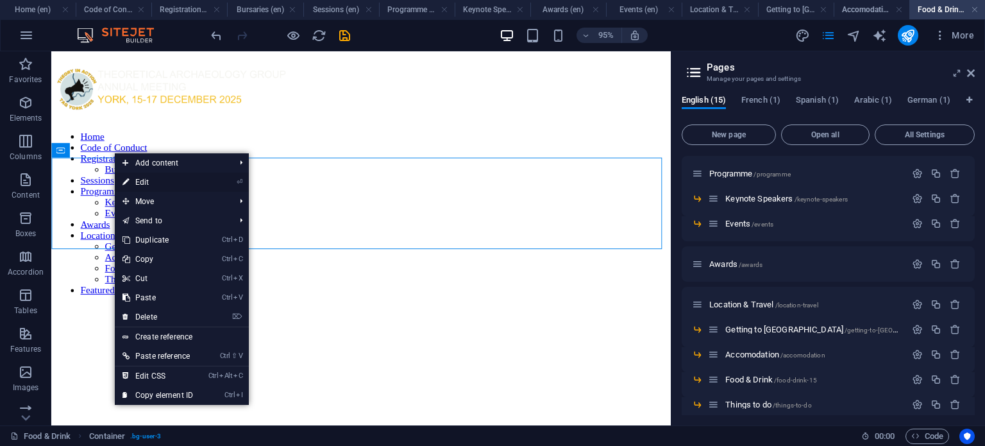
scroll to position [0, 0]
click at [203, 185] on li "⏎ Edit" at bounding box center [182, 181] width 134 height 19
click at [147, 176] on link "⏎ Edit" at bounding box center [158, 181] width 86 height 19
select select "px"
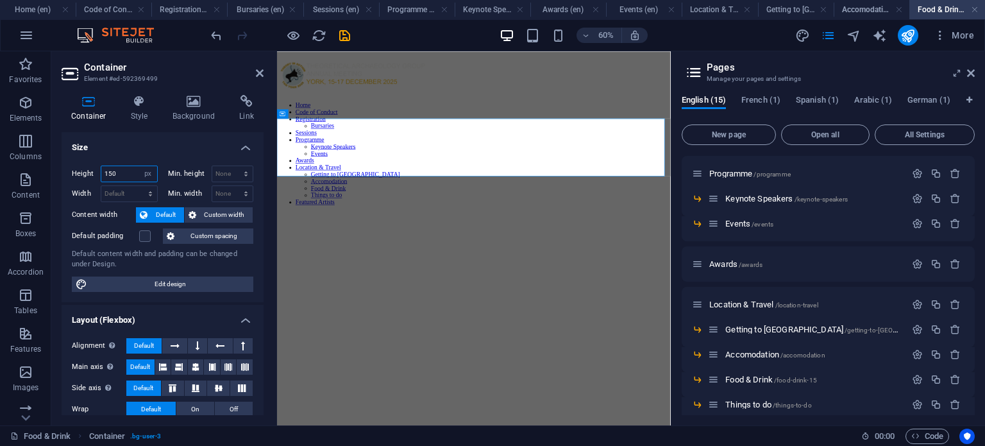
click at [108, 174] on input "150" at bounding box center [129, 173] width 56 height 15
type input "100"
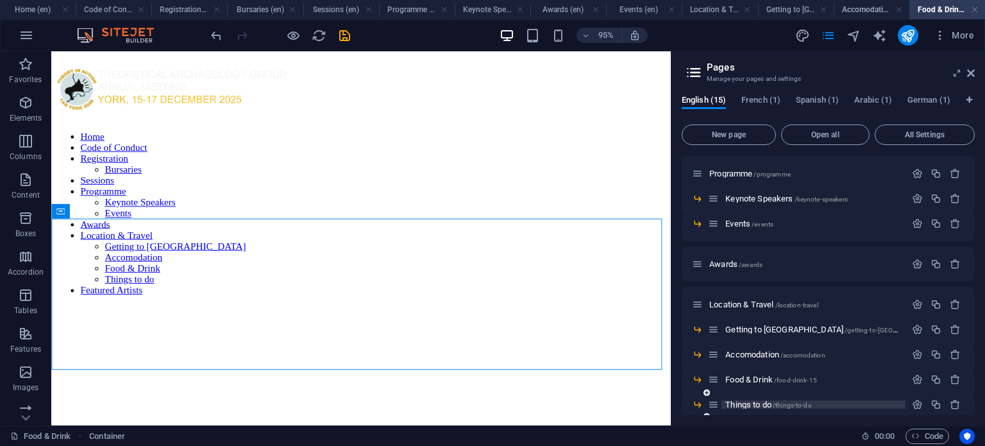
click at [751, 399] on span "Things to do /things-to-do" at bounding box center [768, 404] width 86 height 10
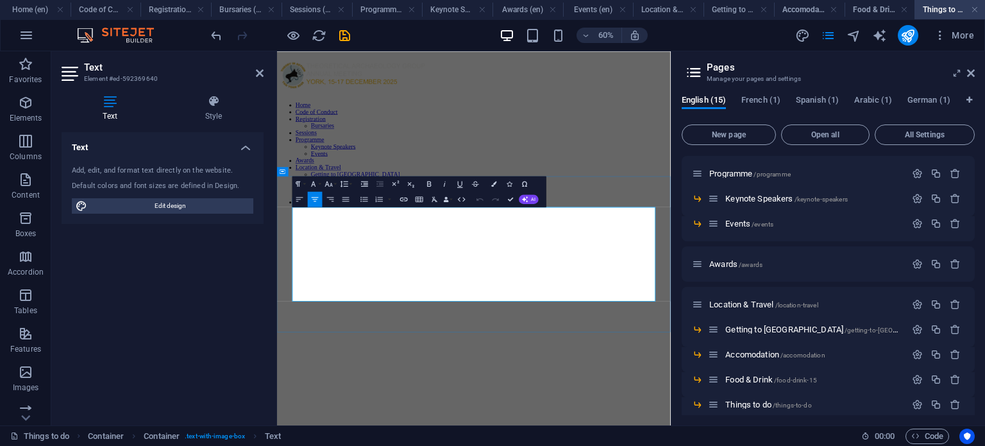
drag, startPoint x: 313, startPoint y: 324, endPoint x: 360, endPoint y: 450, distance: 134.1
drag, startPoint x: 719, startPoint y: 460, endPoint x: 247, endPoint y: 296, distance: 498.9
click at [300, 202] on icon "button" at bounding box center [299, 198] width 9 height 9
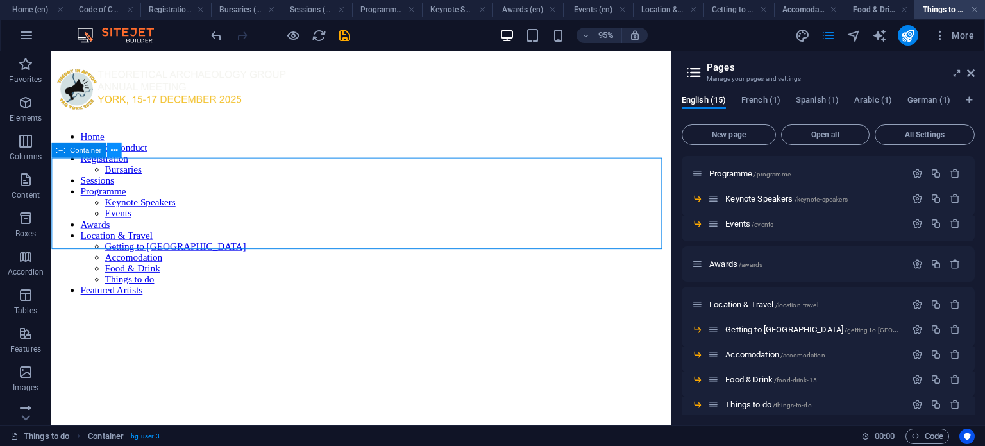
click at [111, 149] on icon at bounding box center [114, 150] width 6 height 13
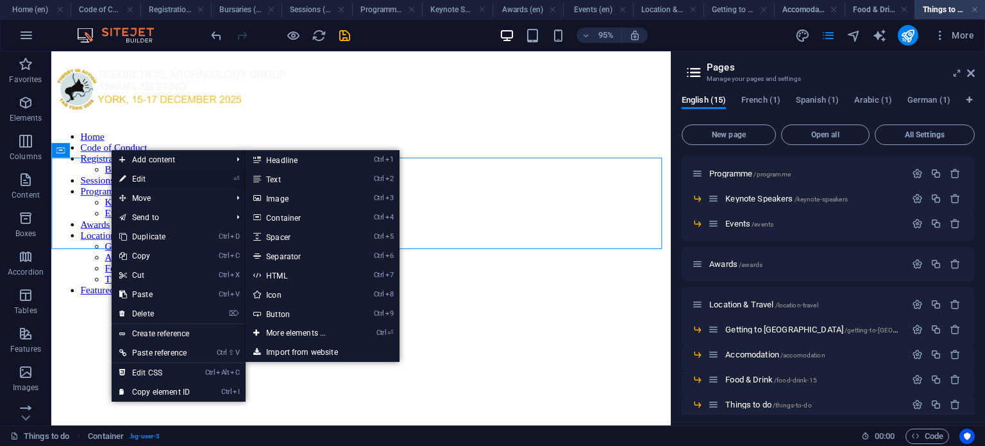
click at [128, 175] on link "⏎ Edit" at bounding box center [155, 178] width 86 height 19
select select "px"
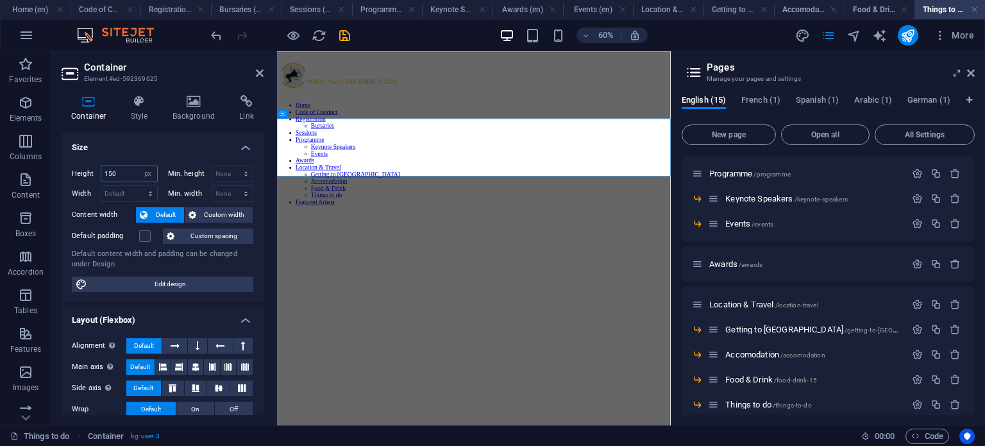
click at [113, 172] on input "150" at bounding box center [129, 173] width 56 height 15
type input "100"
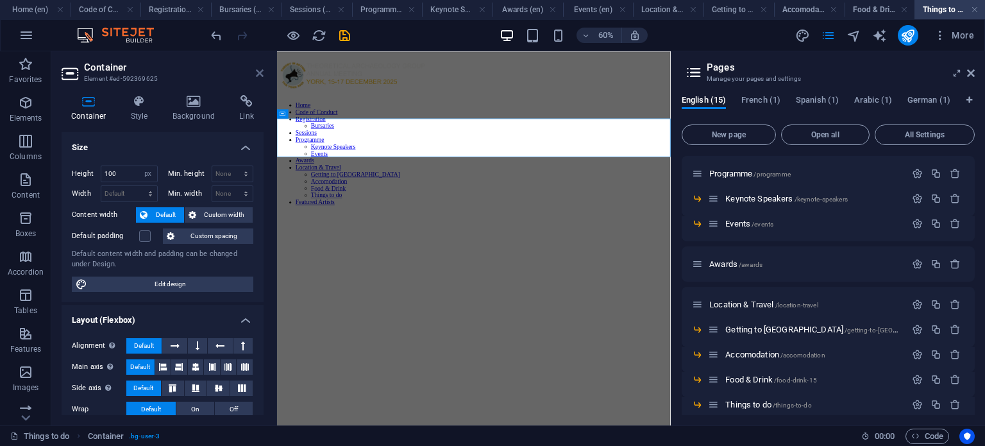
click at [262, 68] on icon at bounding box center [260, 73] width 8 height 10
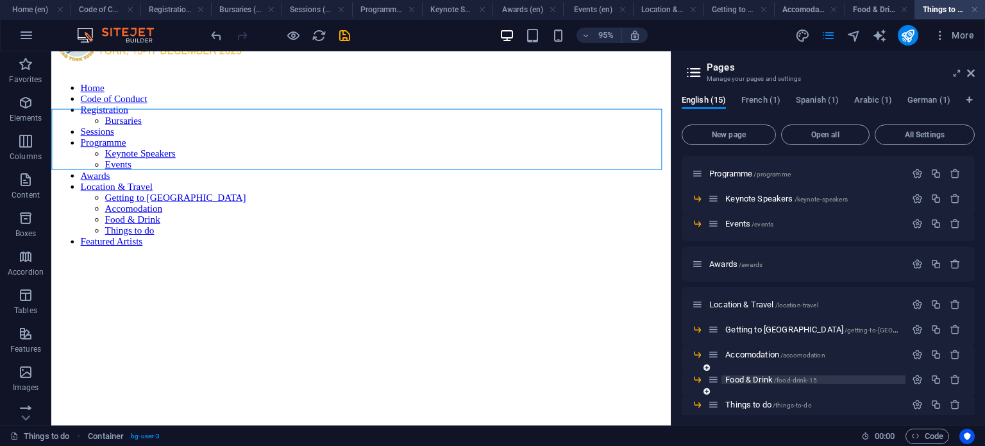
scroll to position [238, 0]
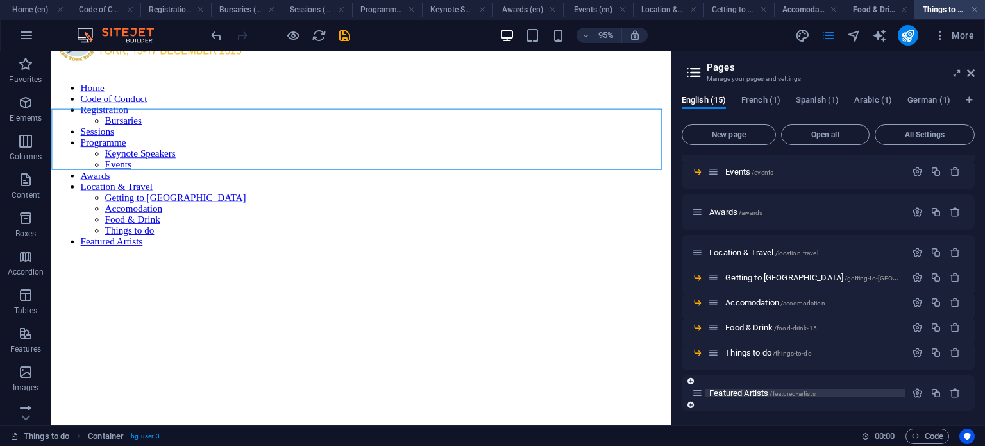
click at [741, 394] on span "Featured Artists /featured-artists" at bounding box center [762, 393] width 106 height 10
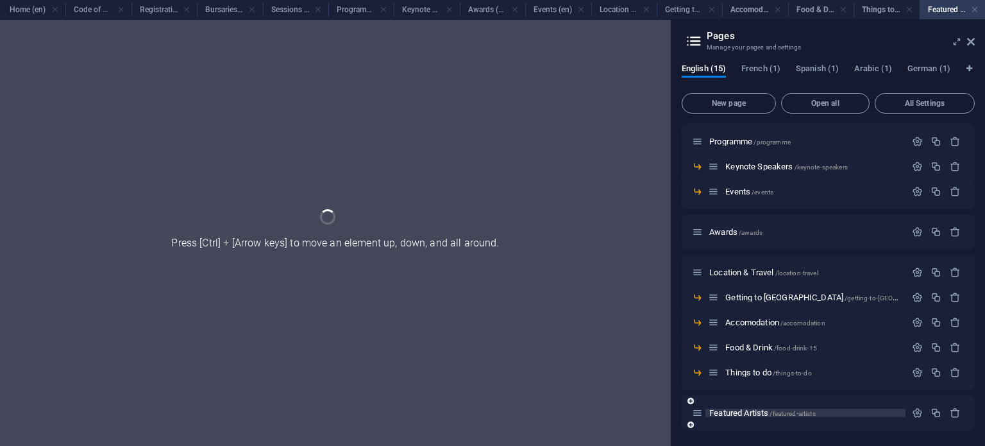
scroll to position [186, 0]
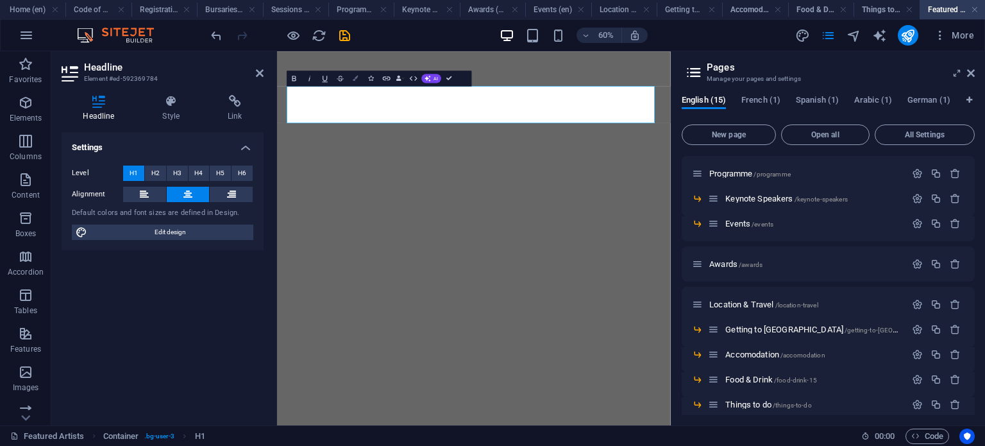
click at [351, 83] on button "Colors" at bounding box center [356, 78] width 15 height 15
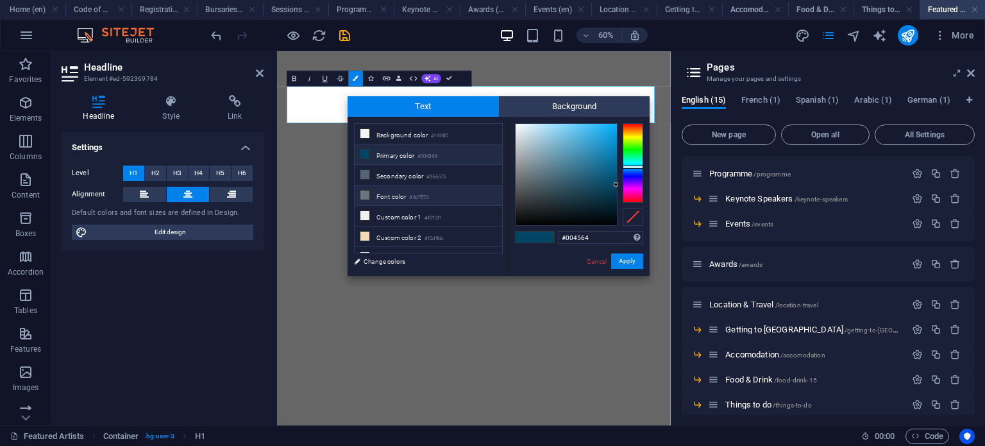
click at [387, 194] on li "Font color #6c757d" at bounding box center [428, 195] width 147 height 21
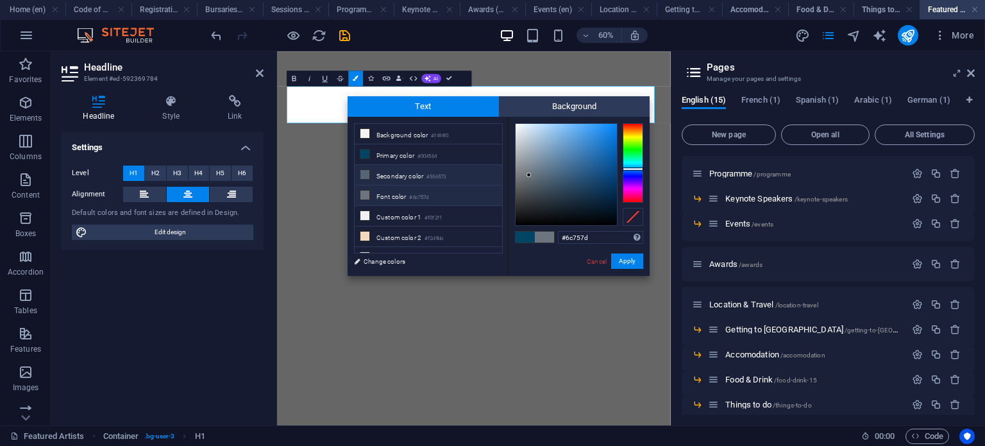
click at [392, 174] on li "Secondary color #556573" at bounding box center [428, 175] width 147 height 21
type input "#556573"
click at [628, 256] on button "Apply" at bounding box center [627, 260] width 32 height 15
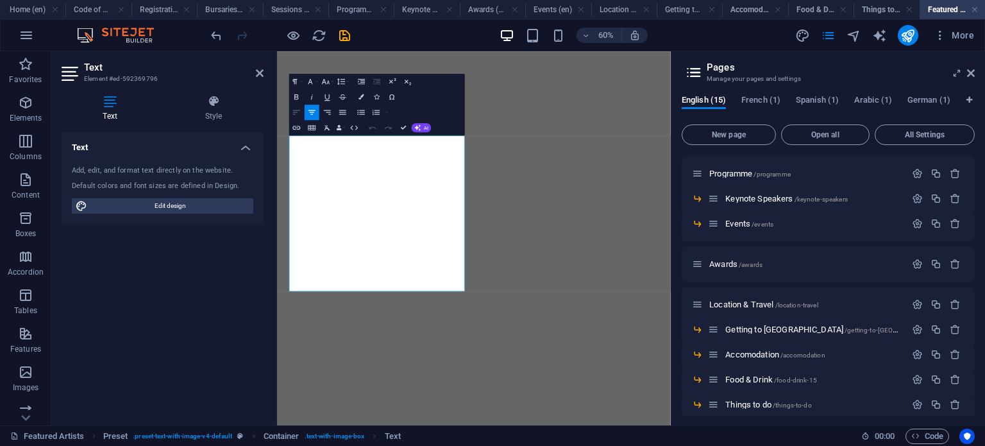
click at [297, 108] on icon "button" at bounding box center [296, 112] width 9 height 9
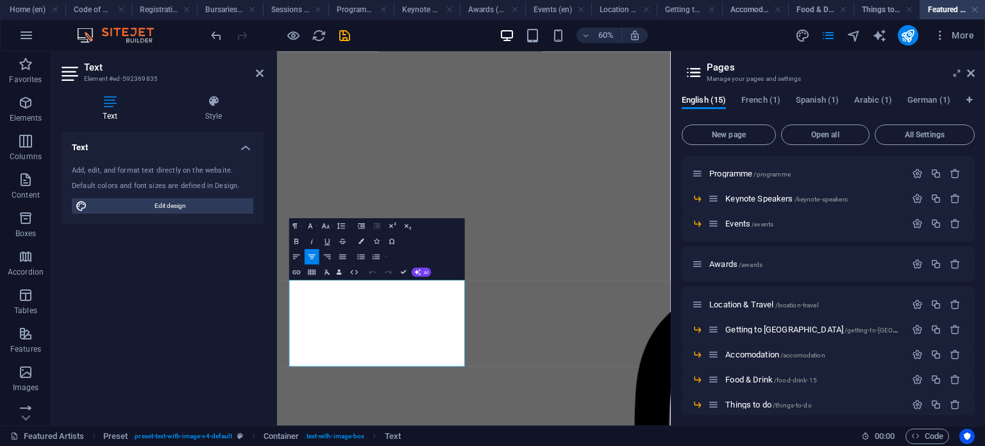
scroll to position [1105, 0]
click at [292, 259] on icon "button" at bounding box center [296, 256] width 9 height 9
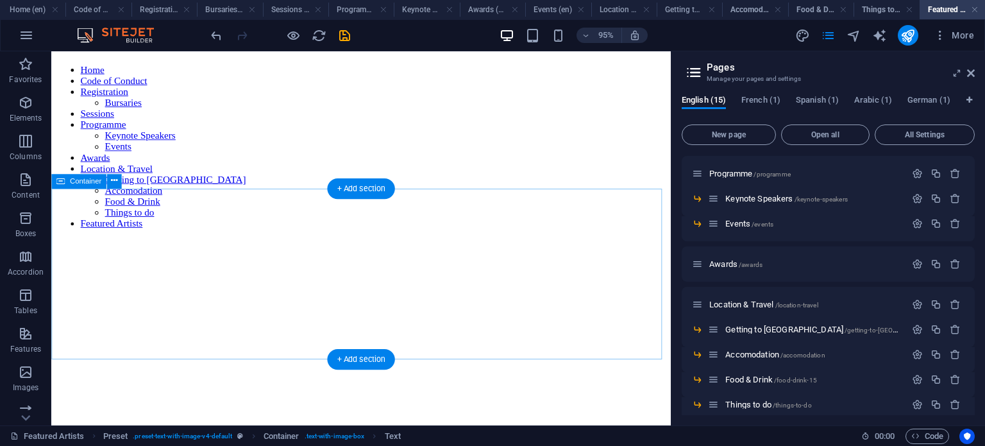
scroll to position [0, 0]
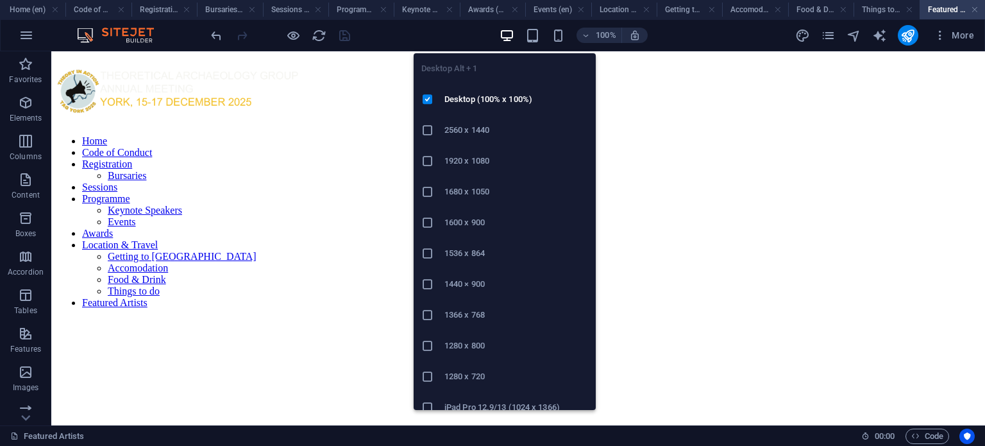
click at [504, 34] on icon "button" at bounding box center [506, 35] width 15 height 15
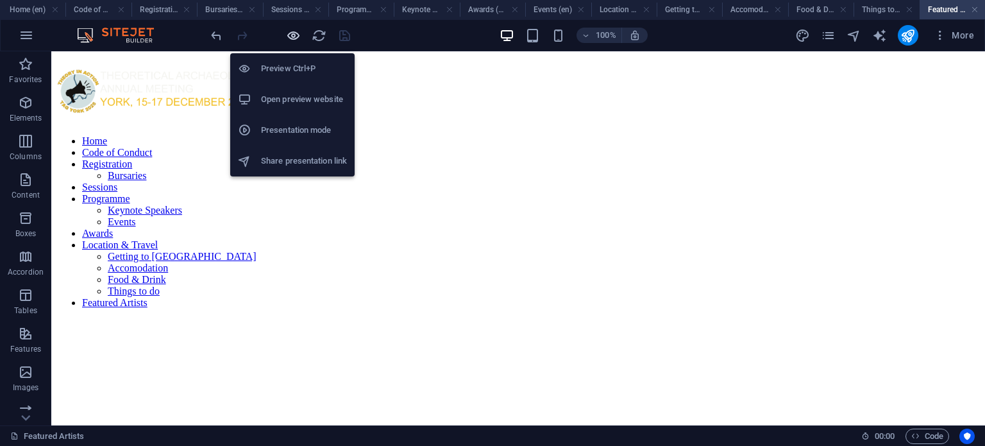
click at [288, 29] on icon "button" at bounding box center [293, 35] width 15 height 15
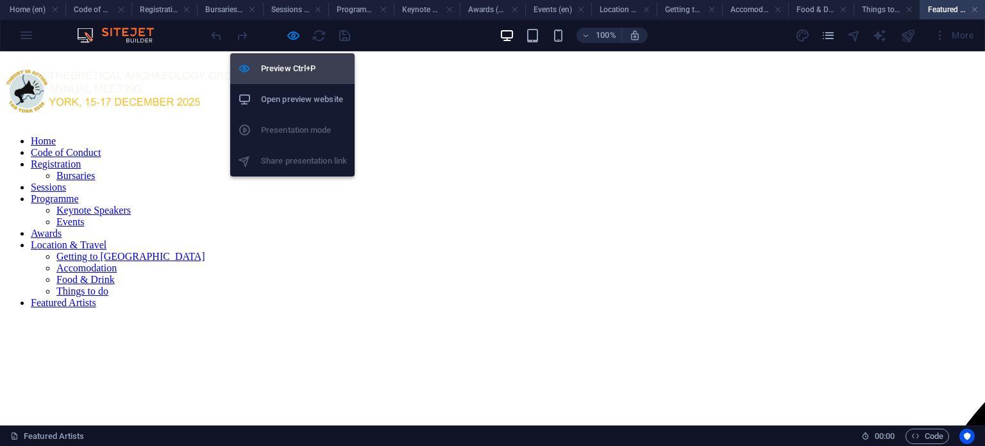
click at [300, 75] on h6 "Preview Ctrl+P" at bounding box center [304, 68] width 86 height 15
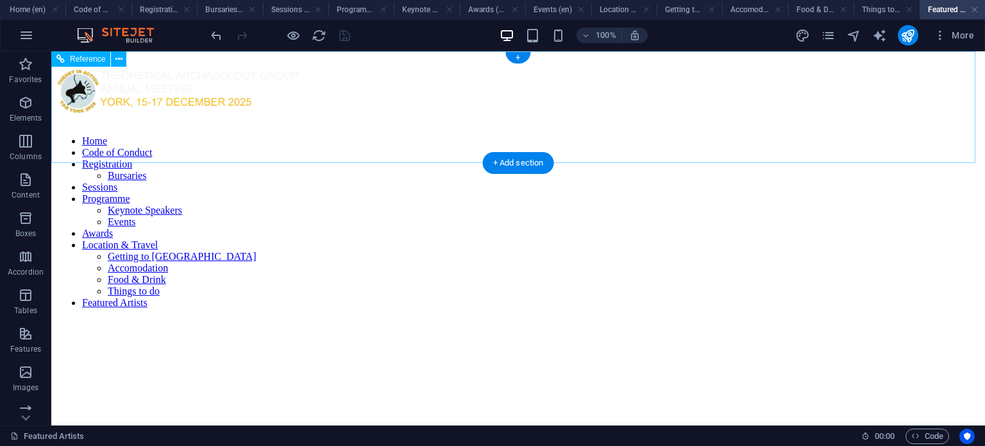
click at [217, 135] on nav "Home Code of Conduct Registration Bursaries Sessions Programme Keynote Speakers…" at bounding box center [517, 221] width 923 height 173
click at [318, 135] on nav "Home Code of Conduct Registration Bursaries Sessions Programme Keynote Speakers…" at bounding box center [517, 221] width 923 height 173
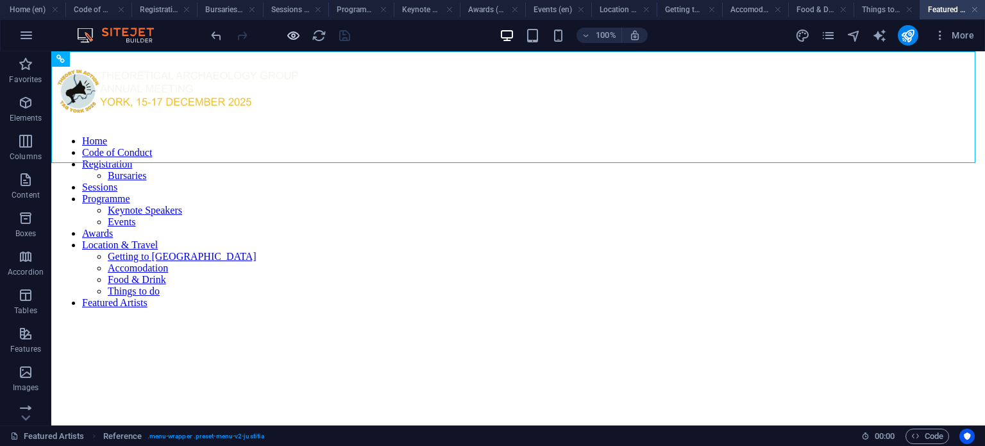
drag, startPoint x: 284, startPoint y: 32, endPoint x: 294, endPoint y: 33, distance: 10.3
click at [294, 33] on div at bounding box center [280, 35] width 144 height 21
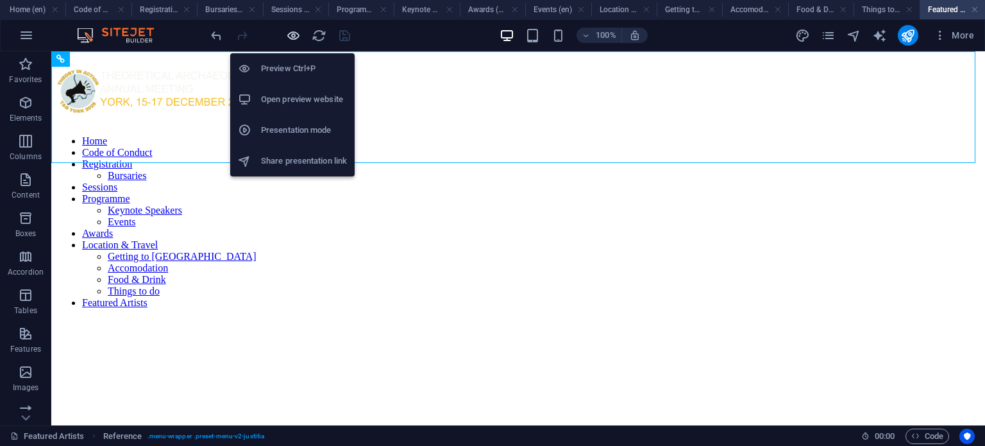
click at [294, 33] on icon "button" at bounding box center [293, 35] width 15 height 15
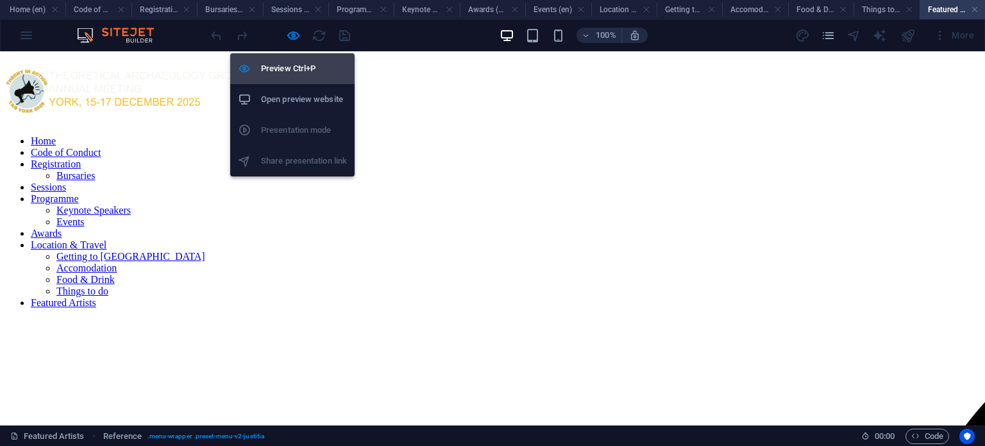
click at [297, 66] on h6 "Preview Ctrl+P" at bounding box center [304, 68] width 86 height 15
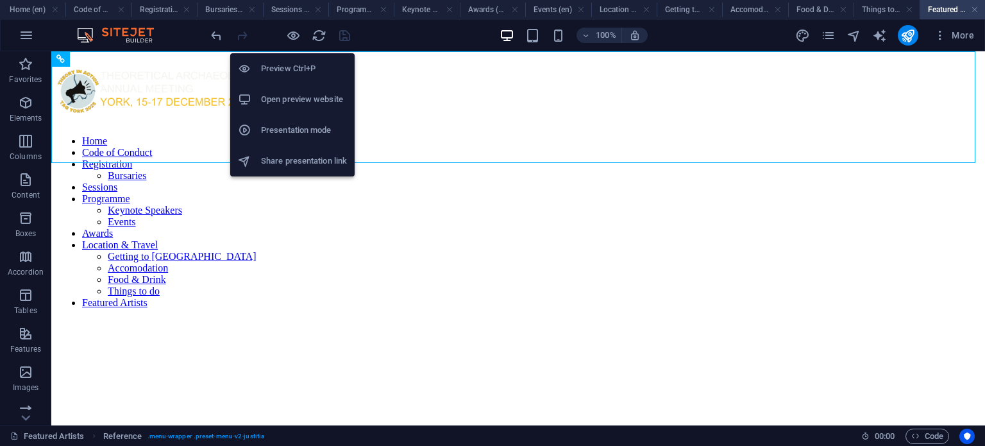
click at [310, 66] on h6 "Preview Ctrl+P" at bounding box center [304, 68] width 86 height 15
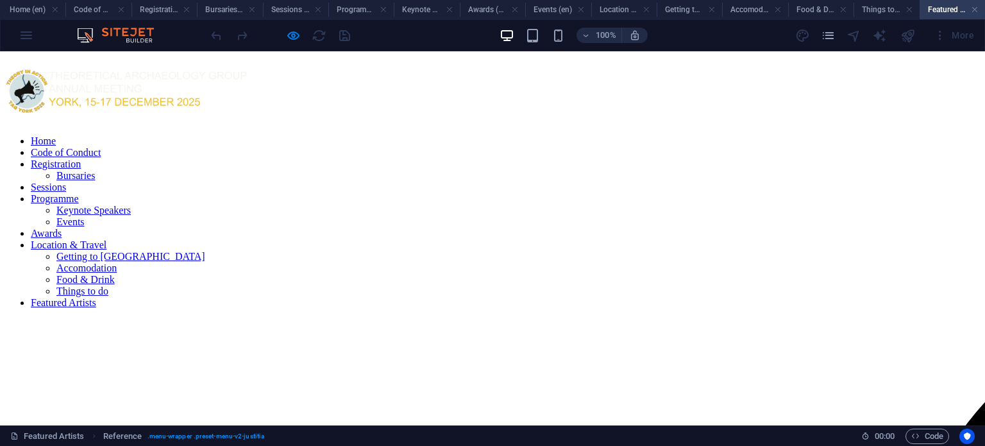
click at [81, 158] on link "Registration" at bounding box center [56, 163] width 50 height 11
click at [101, 147] on link "Code of Conduct" at bounding box center [66, 152] width 70 height 11
click at [66, 181] on link "Sessions" at bounding box center [48, 186] width 35 height 11
click at [79, 193] on link "Programme" at bounding box center [55, 198] width 48 height 11
click at [62, 228] on link "Awards" at bounding box center [46, 233] width 31 height 11
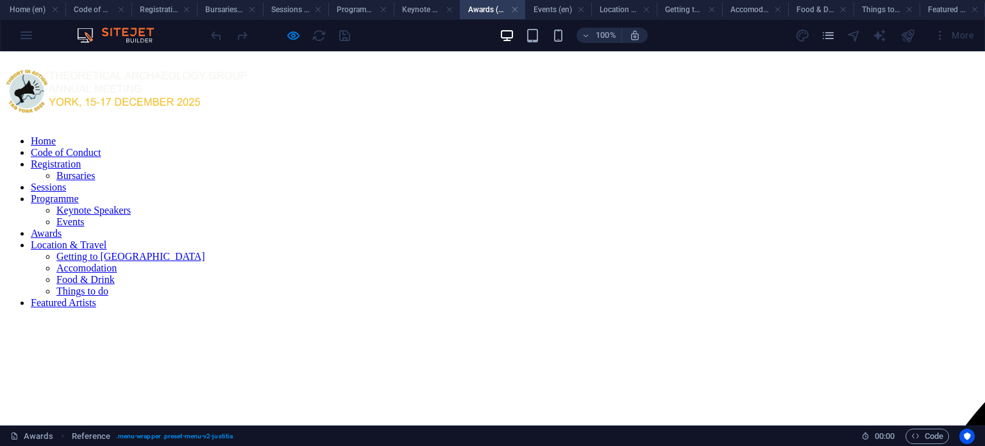
click at [106, 239] on link "Location & Travel" at bounding box center [69, 244] width 76 height 11
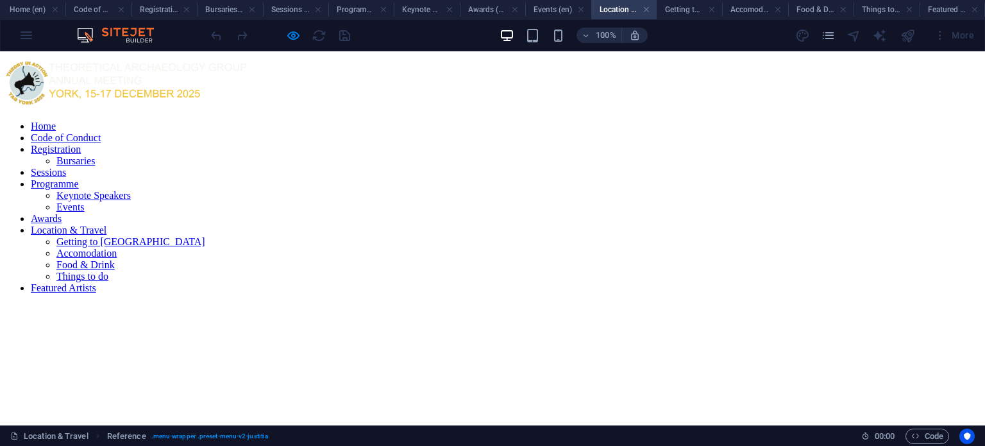
click at [96, 282] on link "Featured Artists" at bounding box center [63, 287] width 65 height 11
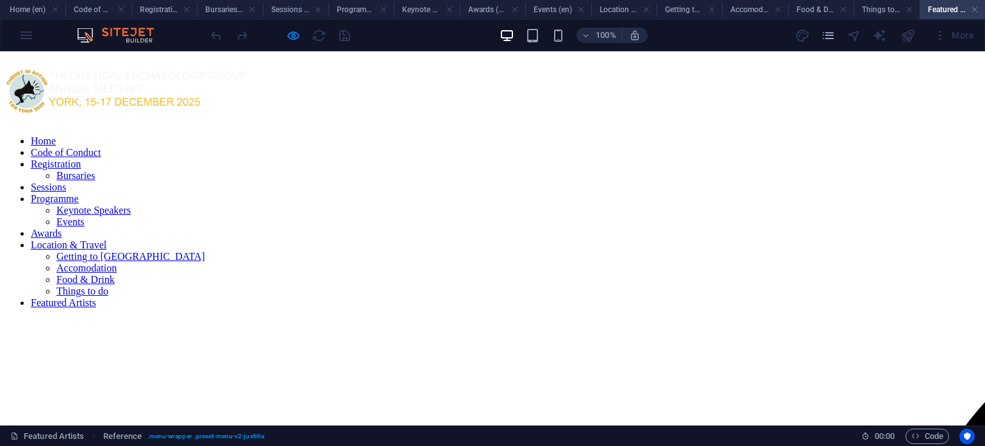
click at [101, 147] on link "Code of Conduct" at bounding box center [66, 152] width 70 height 11
drag, startPoint x: 169, startPoint y: 122, endPoint x: 185, endPoint y: 121, distance: 16.0
click at [56, 135] on link "Home" at bounding box center [43, 140] width 25 height 11
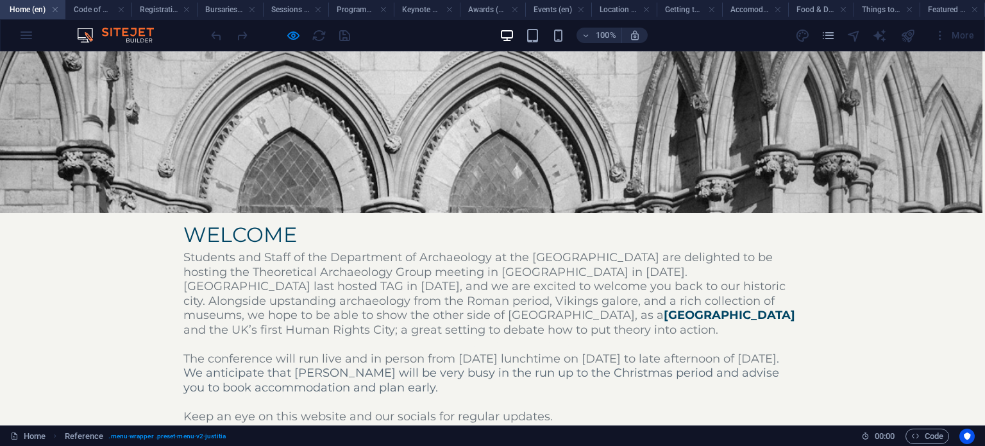
scroll to position [0, 3]
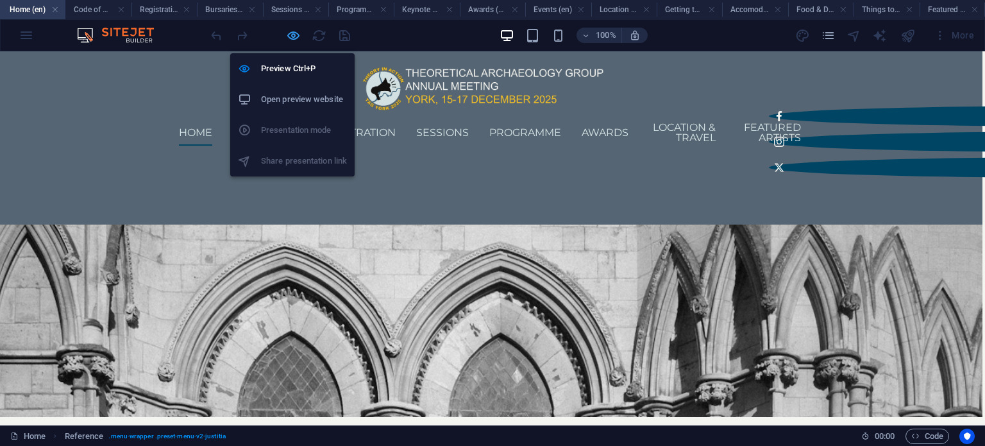
click at [293, 35] on icon "button" at bounding box center [293, 35] width 15 height 15
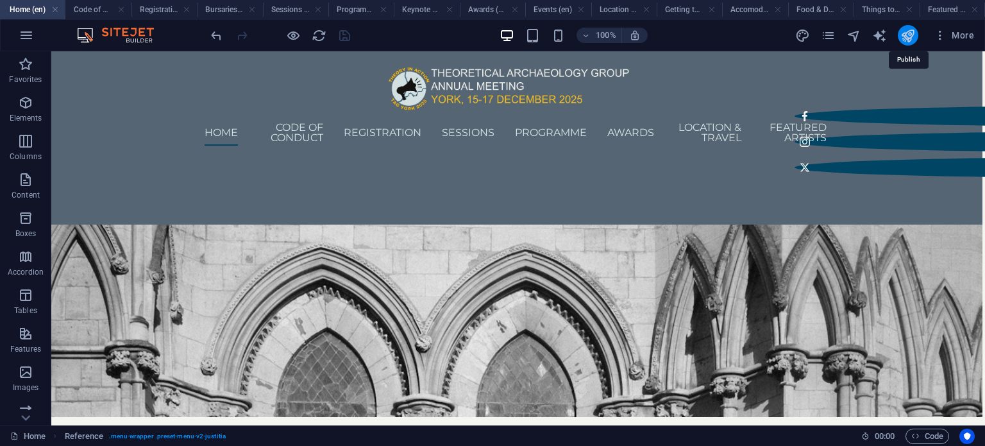
click at [910, 31] on icon "publish" at bounding box center [907, 35] width 15 height 15
